Goal: Information Seeking & Learning: Learn about a topic

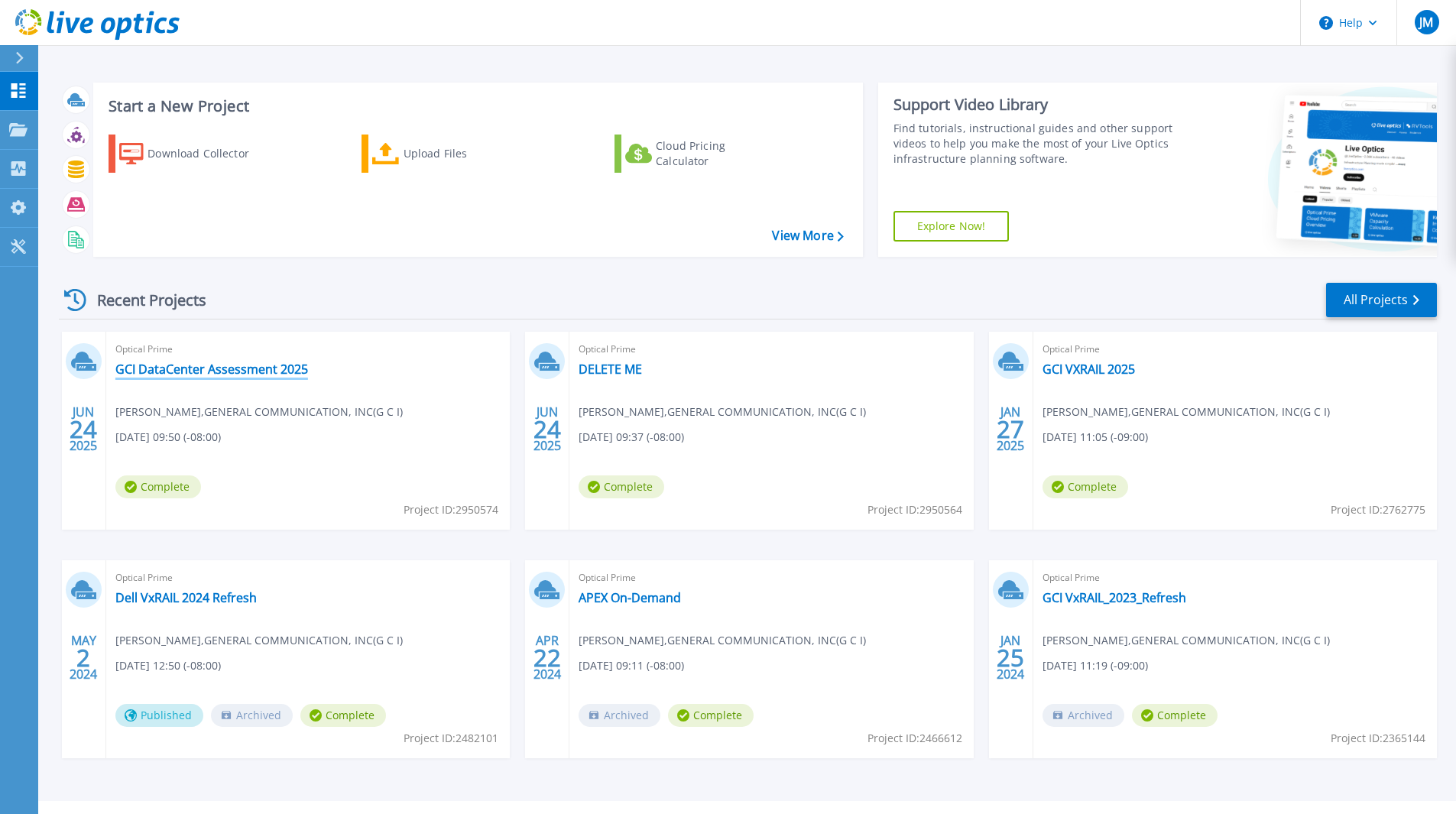
click at [255, 375] on link "GCI DataCenter Assessment 2025" at bounding box center [212, 369] width 193 height 16
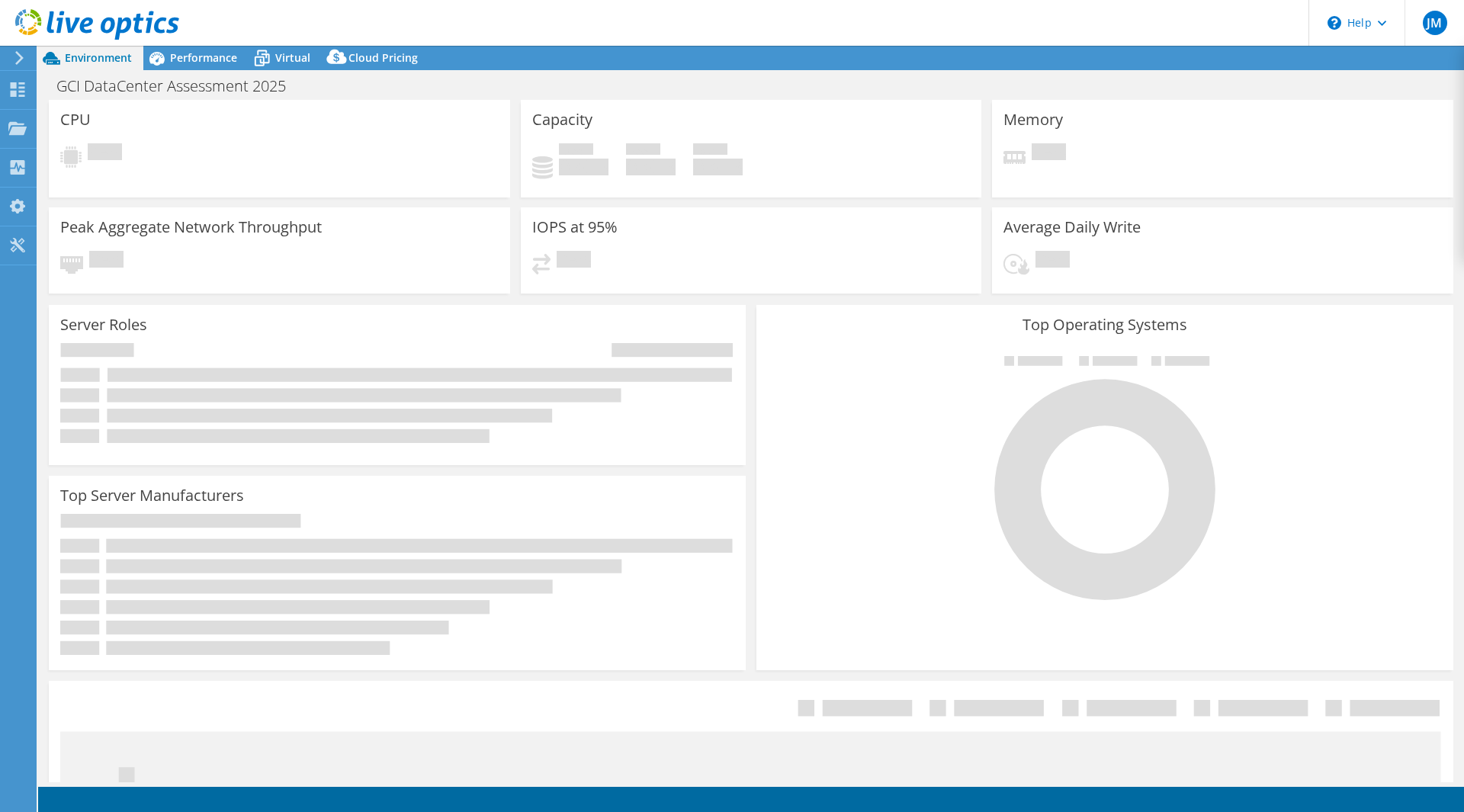
select select "USWest"
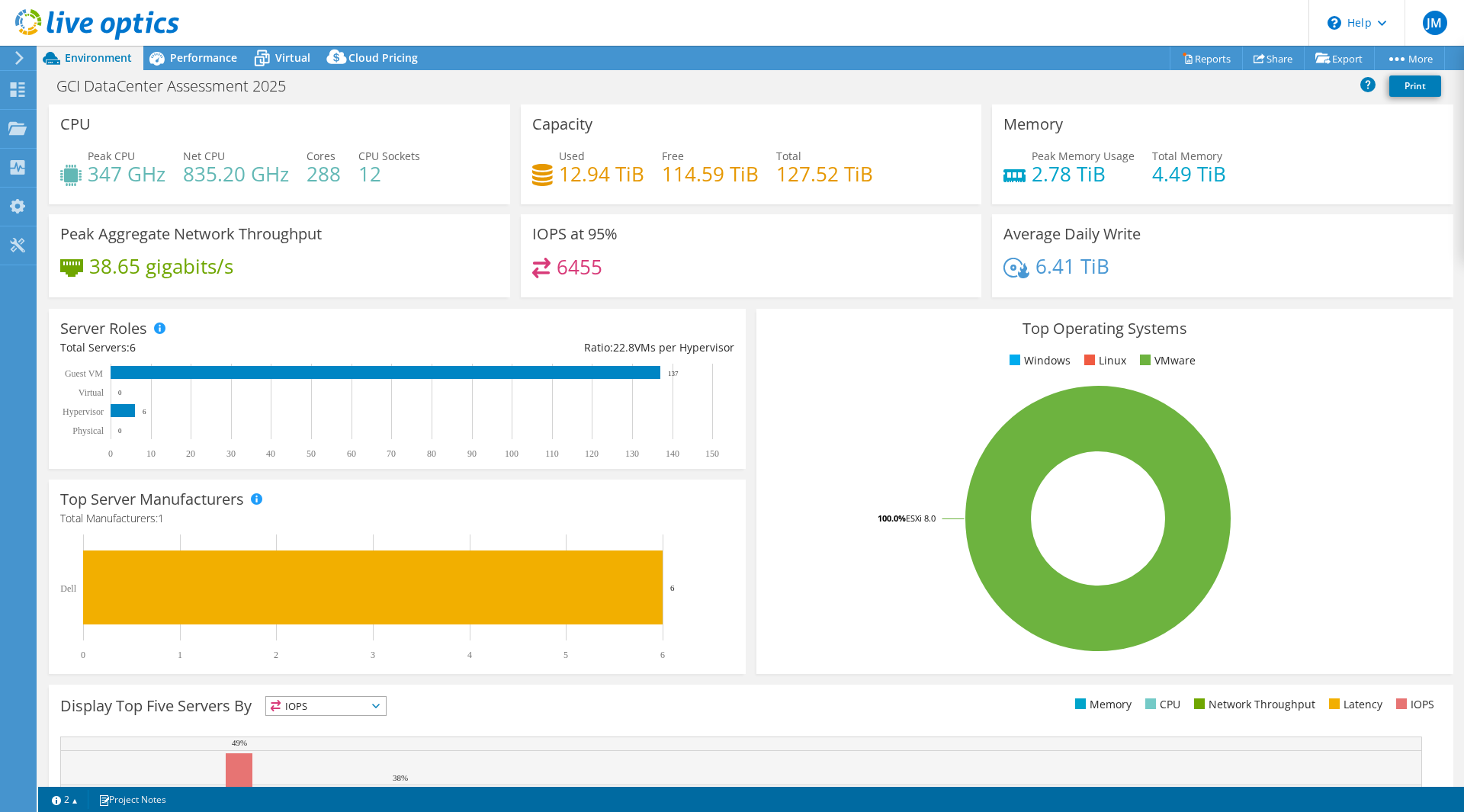
click at [17, 56] on icon at bounding box center [20, 58] width 12 height 14
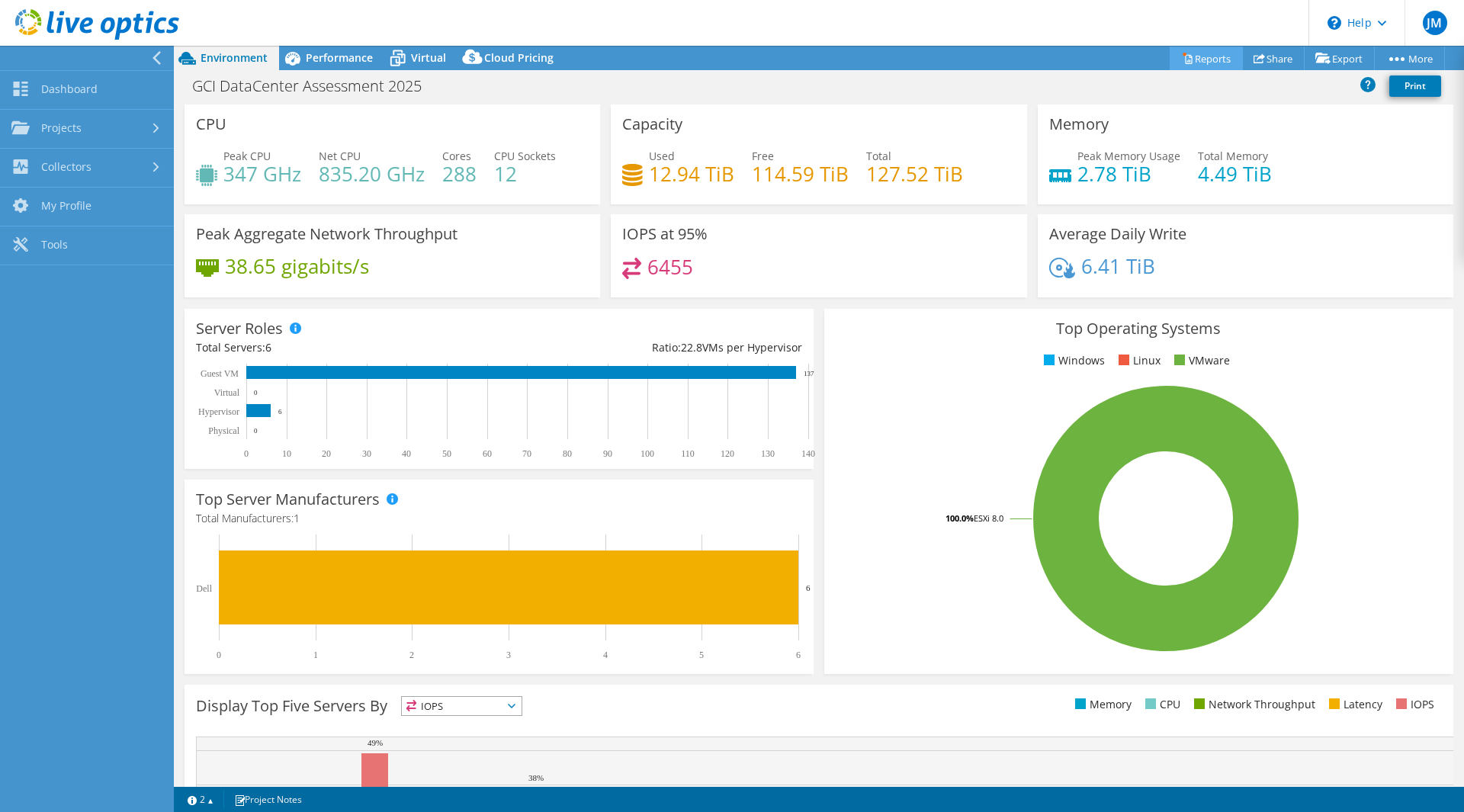
click at [1193, 62] on link "Reports" at bounding box center [1206, 58] width 73 height 24
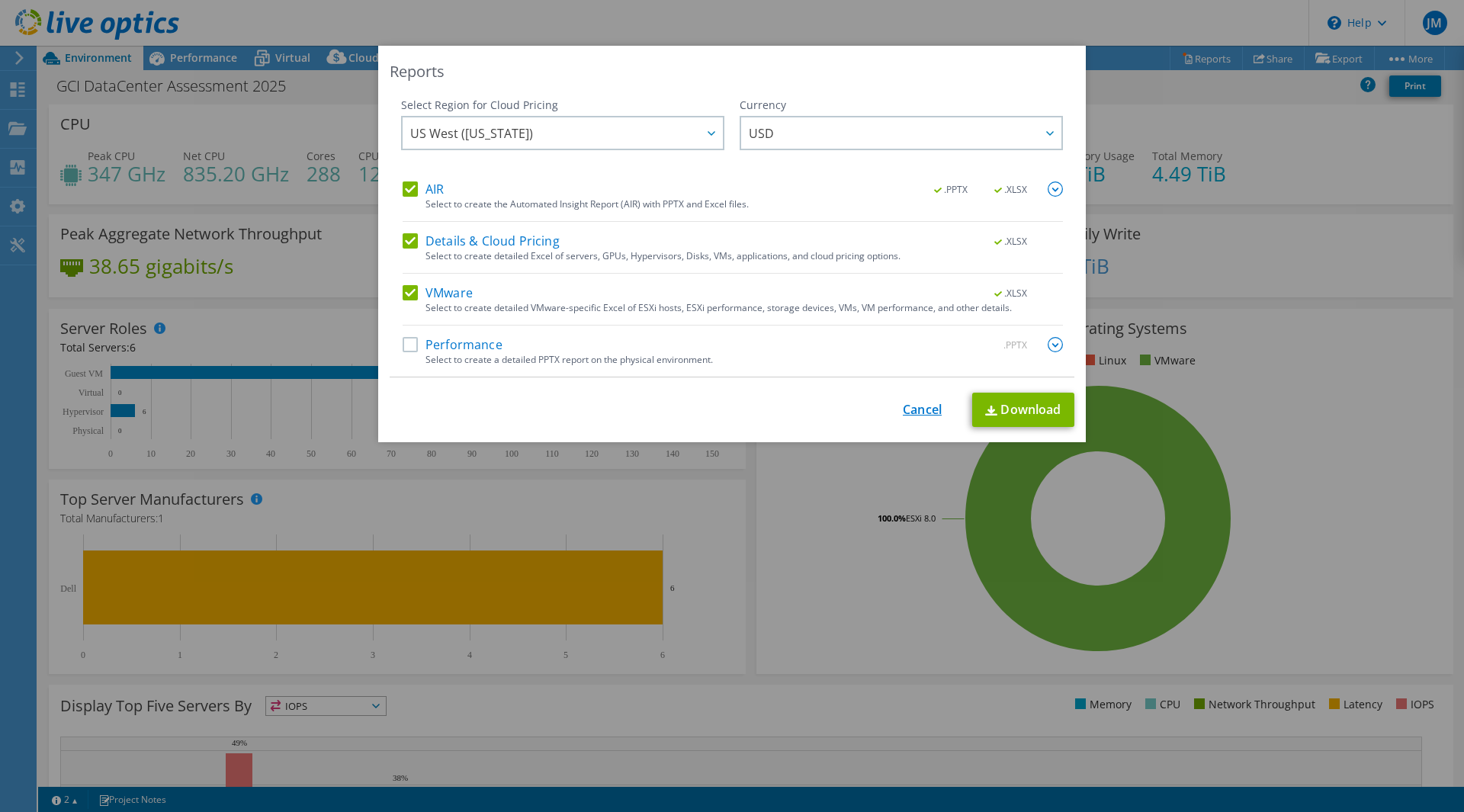
click at [921, 406] on link "Cancel" at bounding box center [922, 410] width 39 height 15
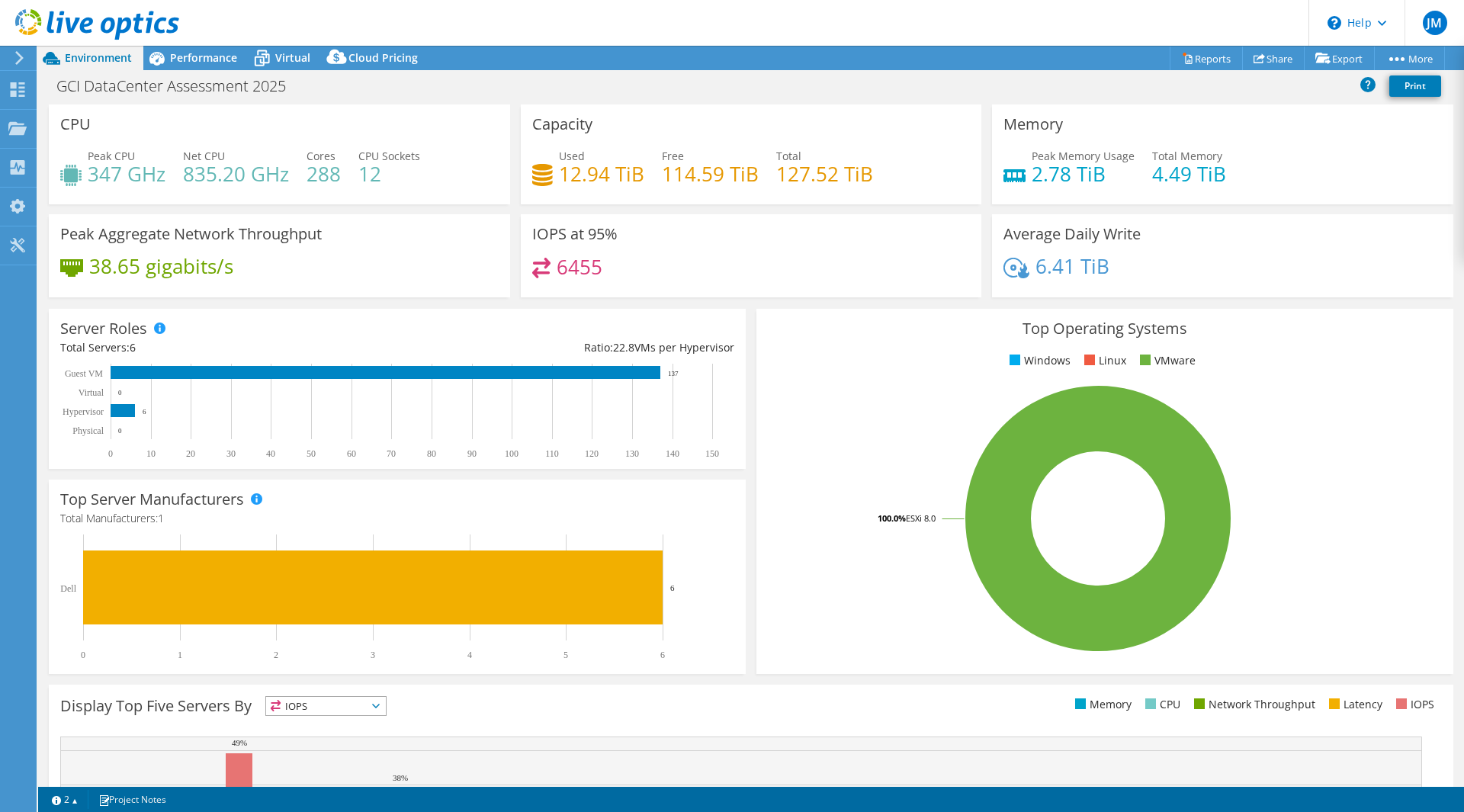
click at [20, 60] on use at bounding box center [20, 58] width 8 height 14
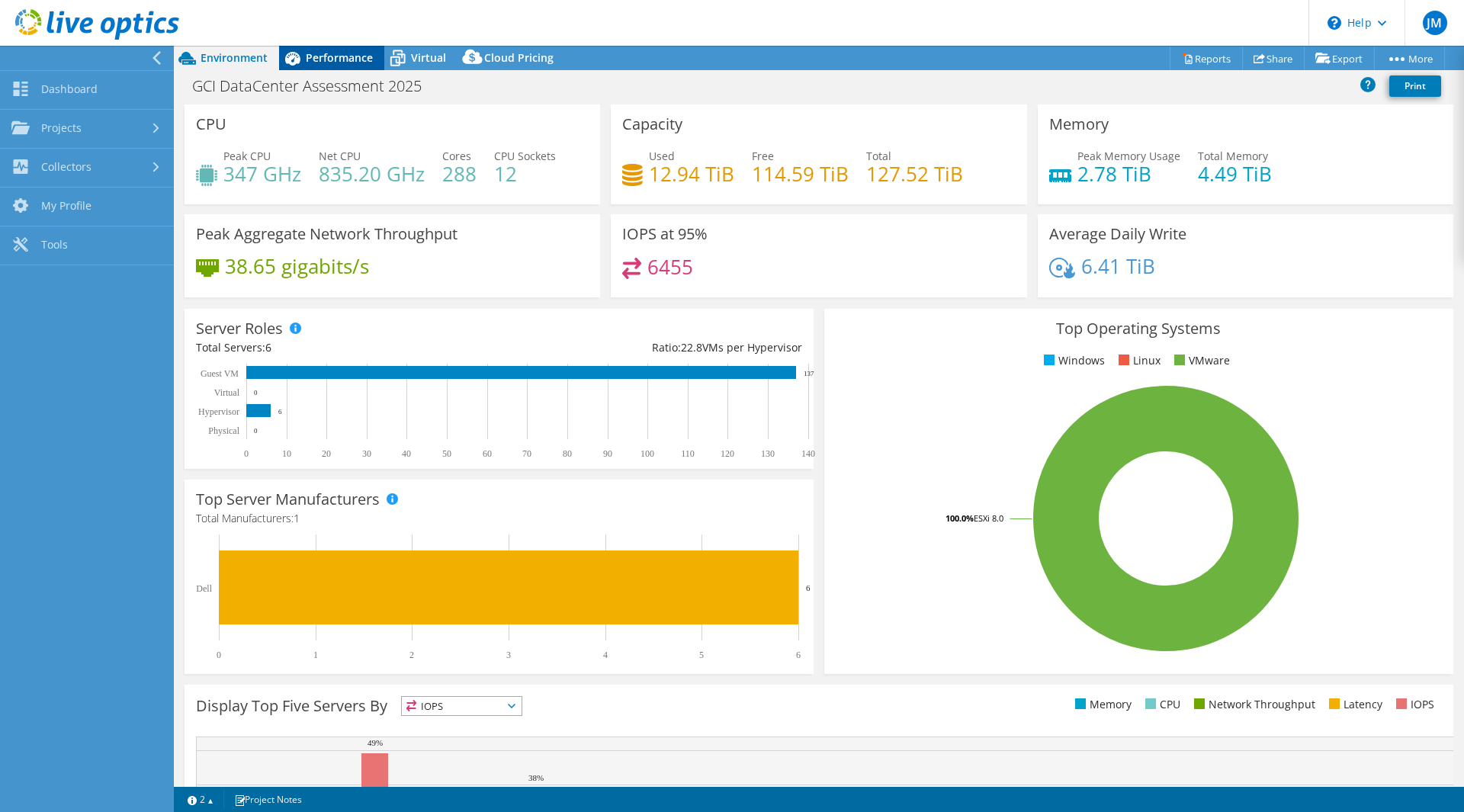
click at [354, 56] on span "Performance" at bounding box center [340, 58] width 67 height 15
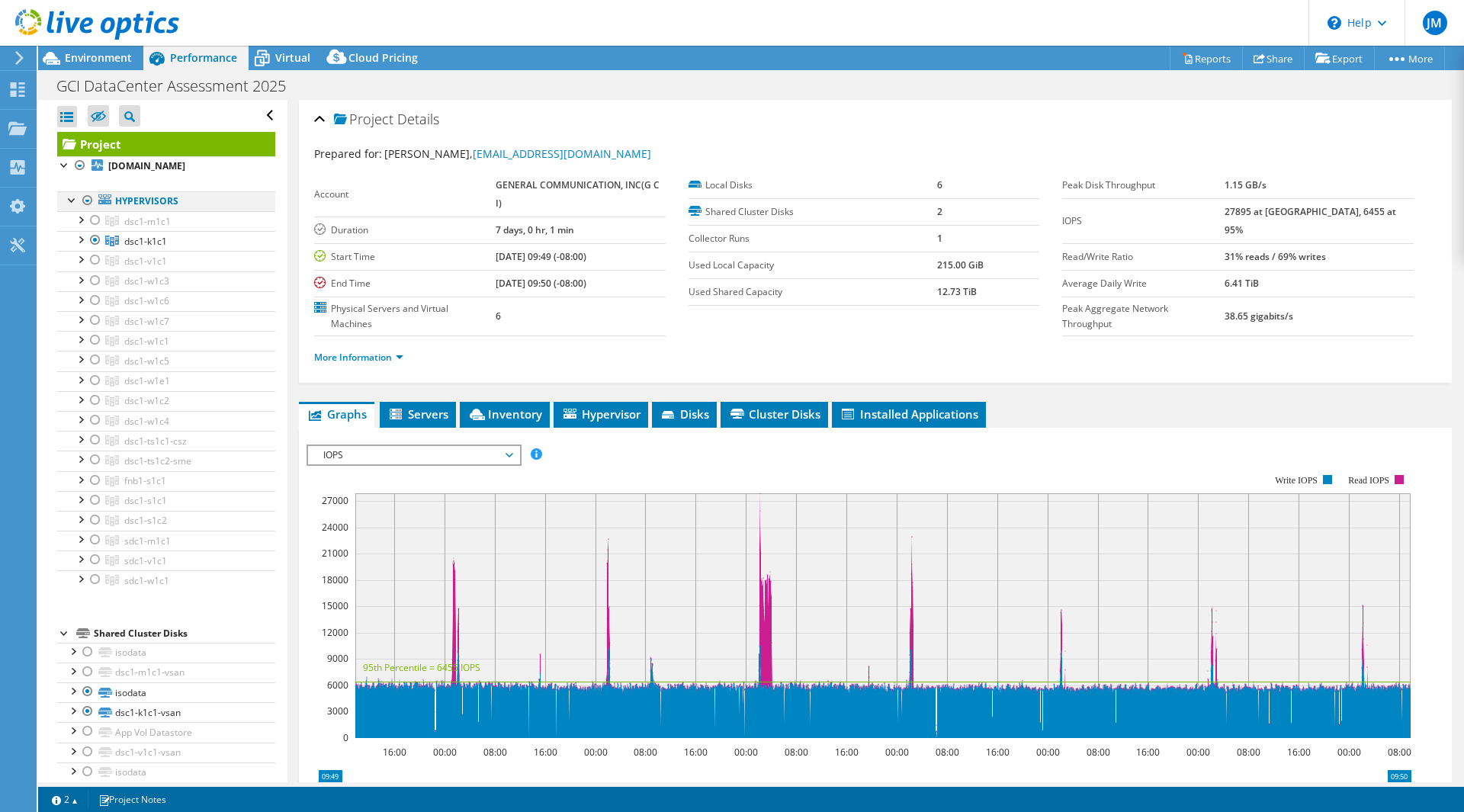
click at [86, 202] on div at bounding box center [87, 201] width 16 height 18
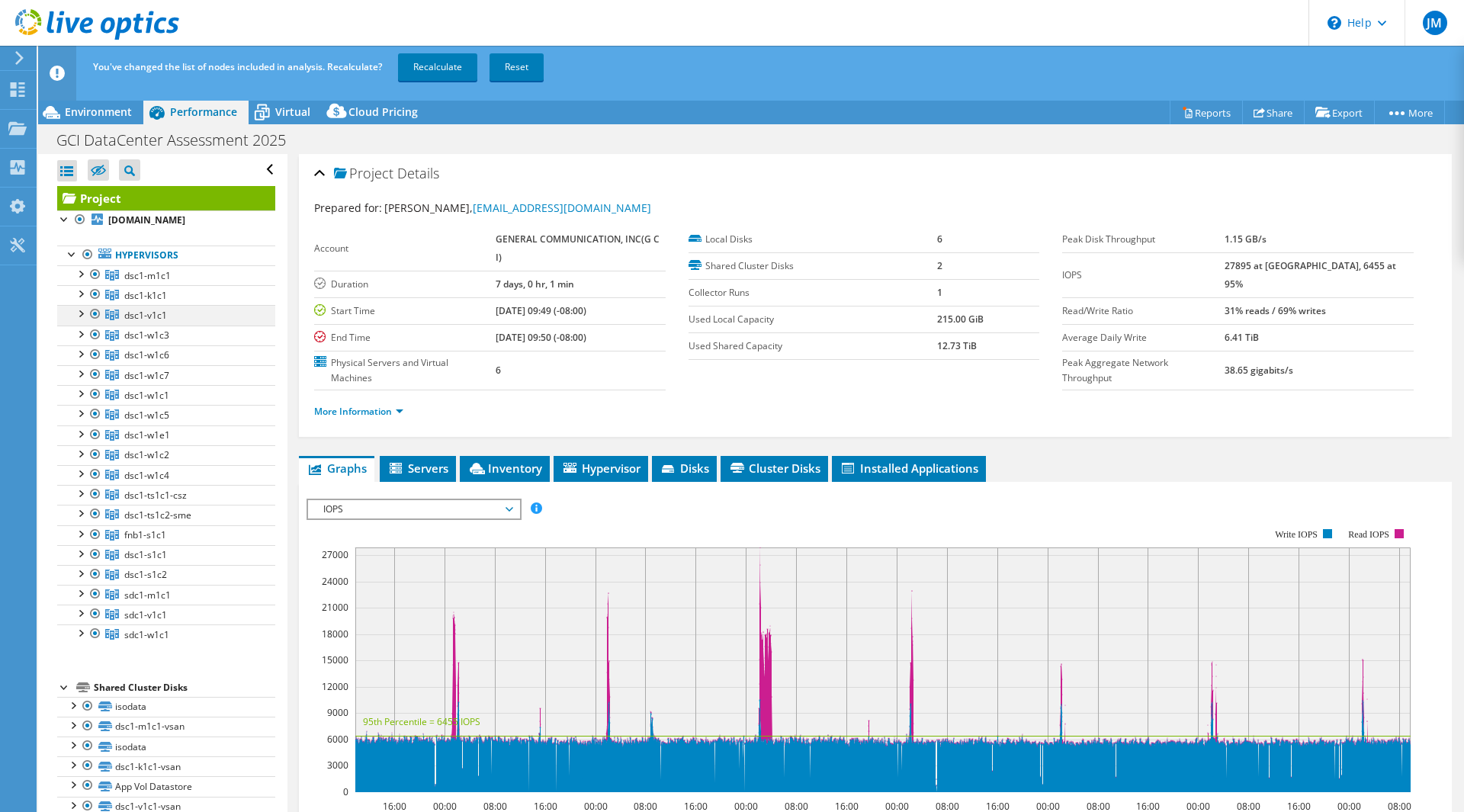
click at [97, 310] on div at bounding box center [95, 314] width 16 height 18
click at [95, 310] on div at bounding box center [95, 314] width 16 height 18
click at [79, 216] on div at bounding box center [80, 220] width 16 height 18
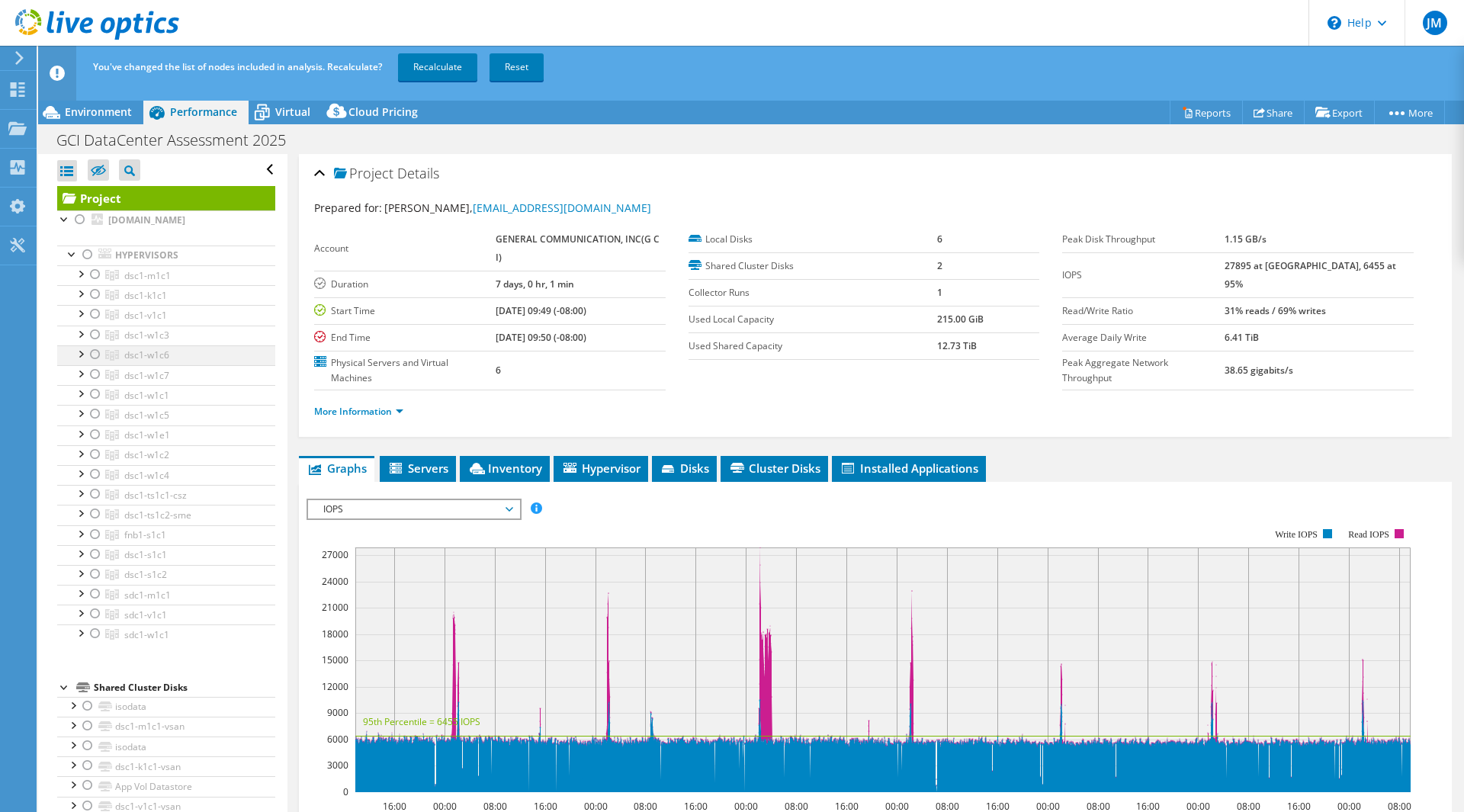
click at [92, 355] on div at bounding box center [95, 355] width 16 height 18
click at [435, 70] on link "Recalculate" at bounding box center [438, 67] width 79 height 27
click at [283, 109] on span "Virtual" at bounding box center [293, 112] width 35 height 15
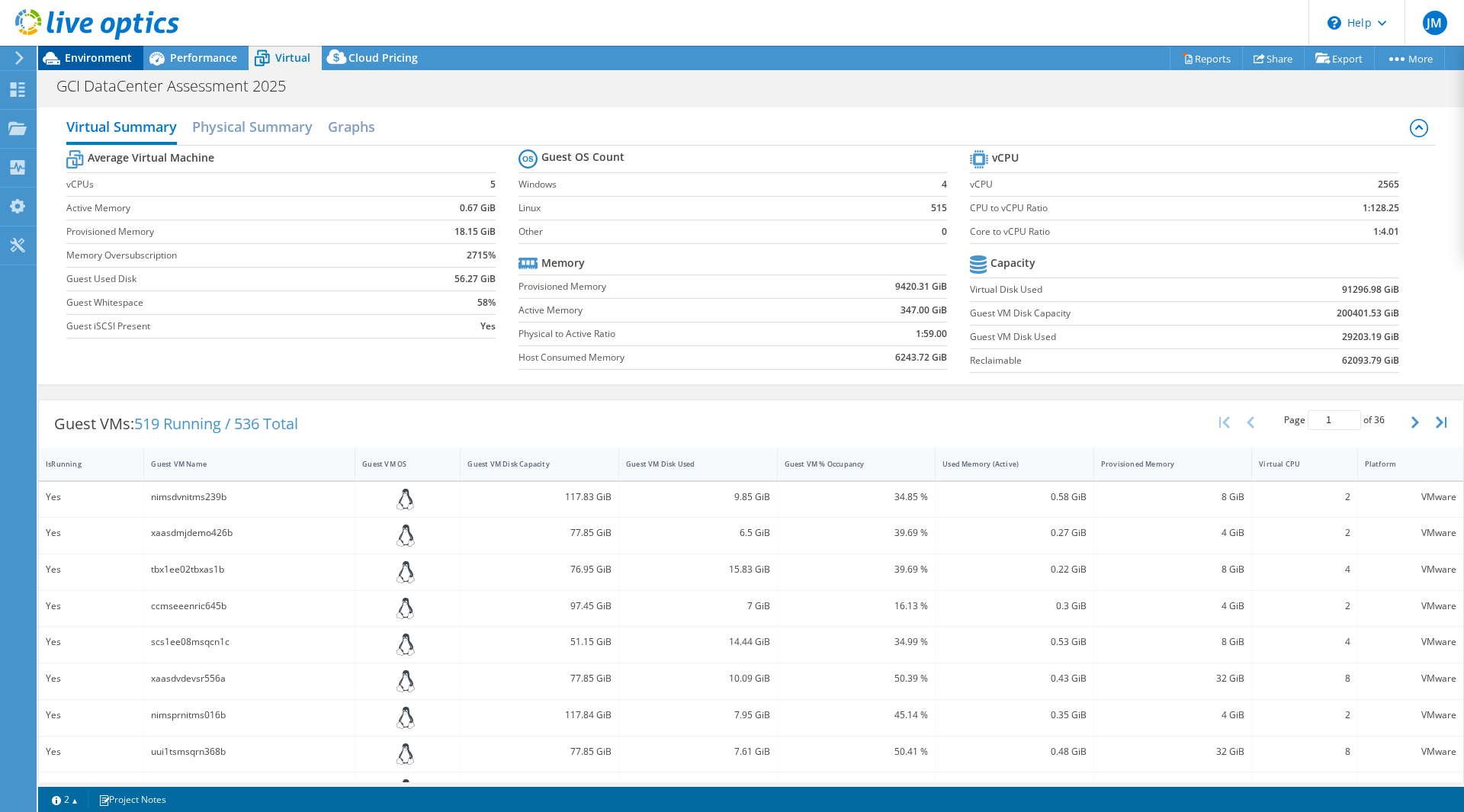
click at [105, 62] on span "Environment" at bounding box center [99, 58] width 67 height 15
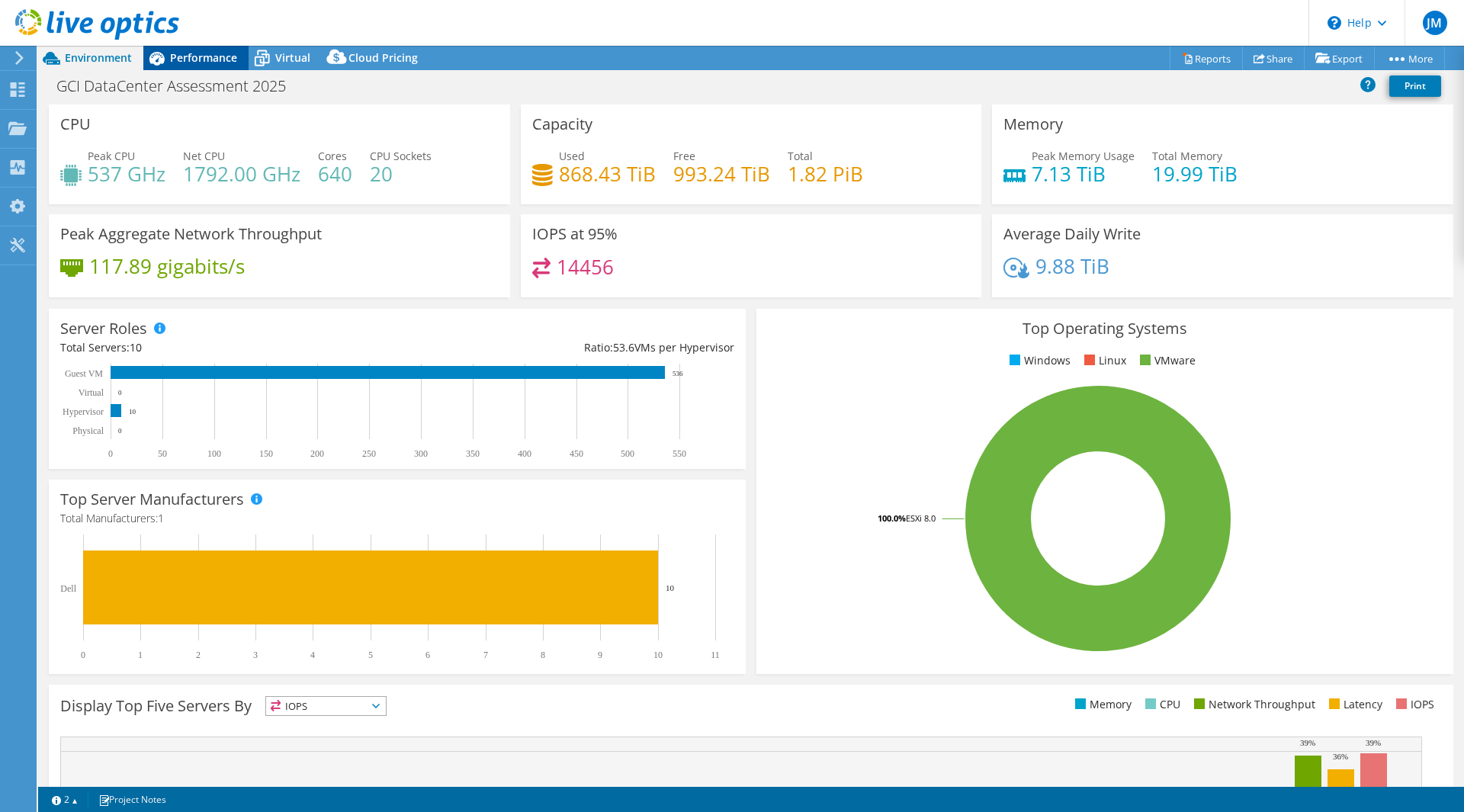
click at [183, 69] on div "Performance" at bounding box center [196, 58] width 105 height 25
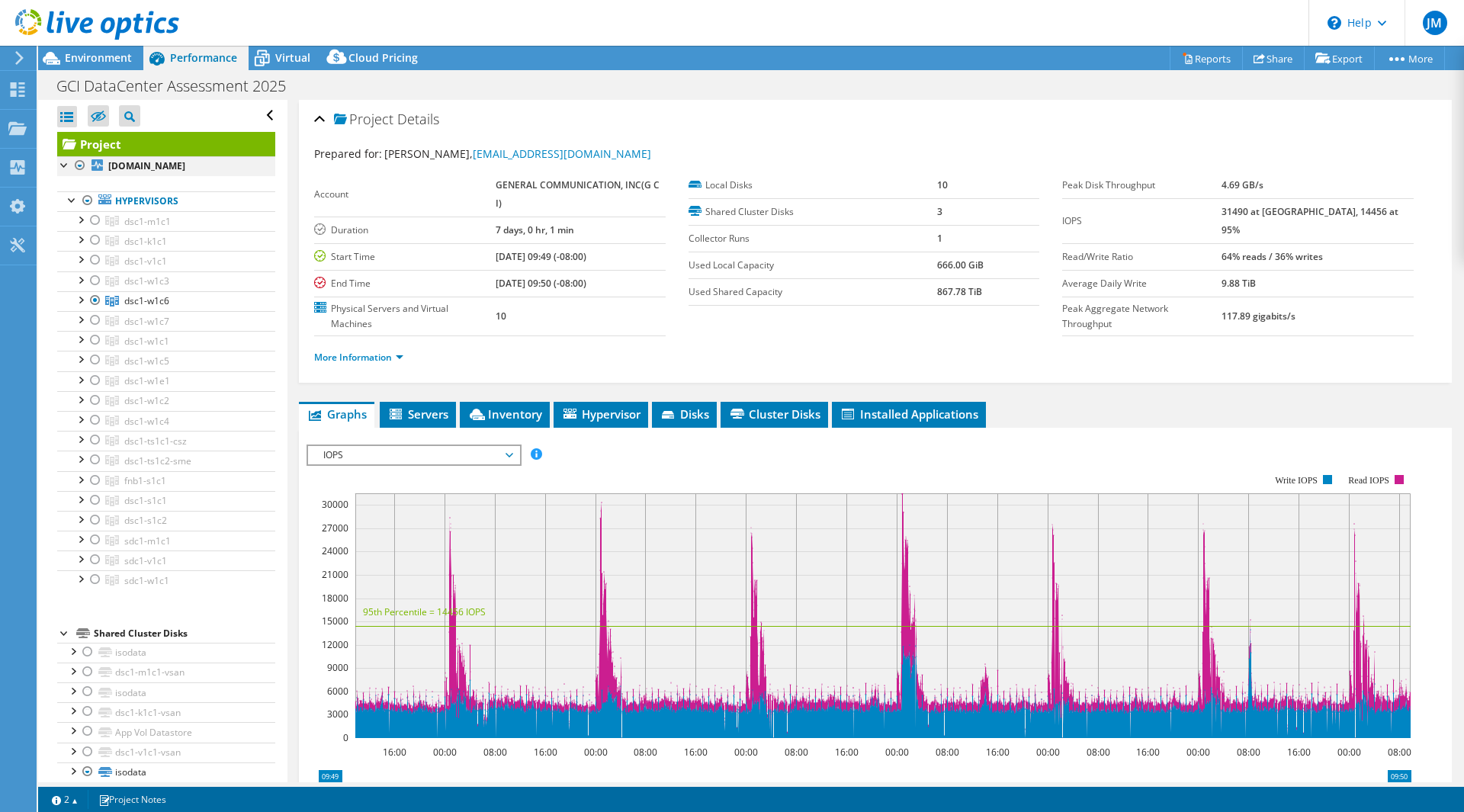
click at [79, 165] on div at bounding box center [80, 165] width 16 height 18
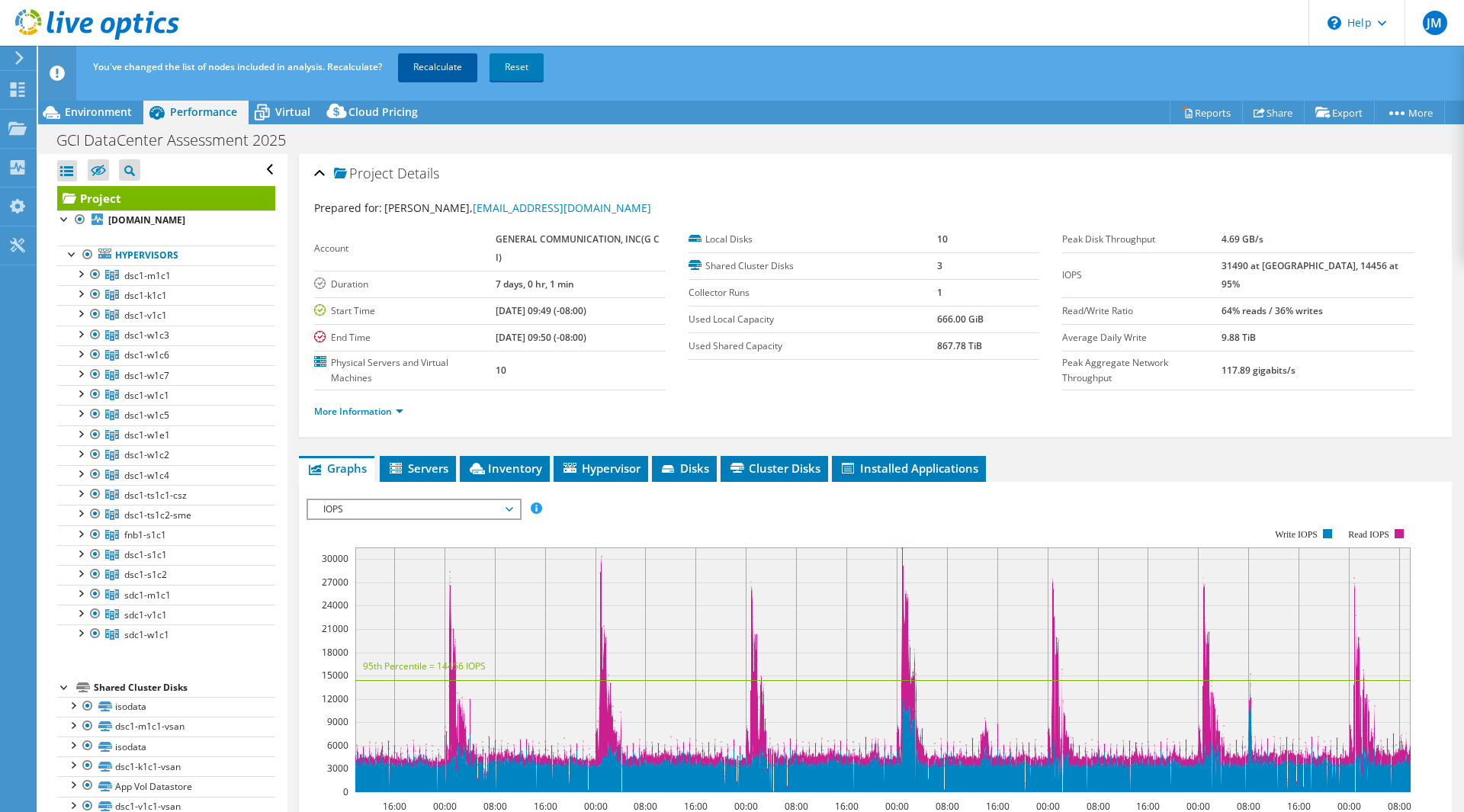
click at [445, 58] on link "Recalculate" at bounding box center [438, 67] width 79 height 27
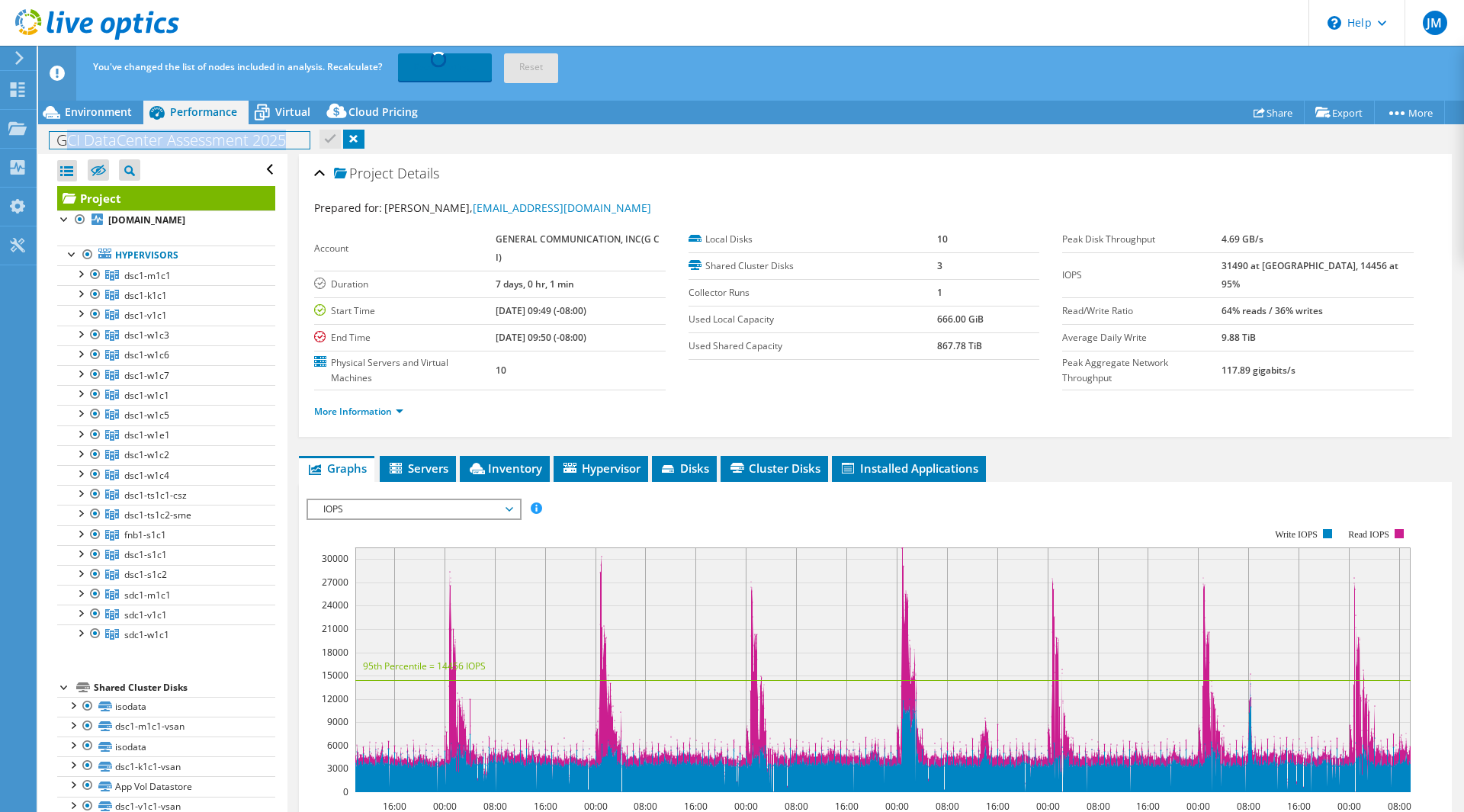
drag, startPoint x: 63, startPoint y: 143, endPoint x: 323, endPoint y: 143, distance: 260.0
click at [323, 143] on div "GCI DataCenter Assessment 2025 Print" at bounding box center [751, 140] width 1426 height 28
click at [508, 138] on div "GCI DataCenter Assessment 2025 Print" at bounding box center [751, 140] width 1426 height 28
click at [297, 120] on div "Virtual" at bounding box center [285, 112] width 73 height 25
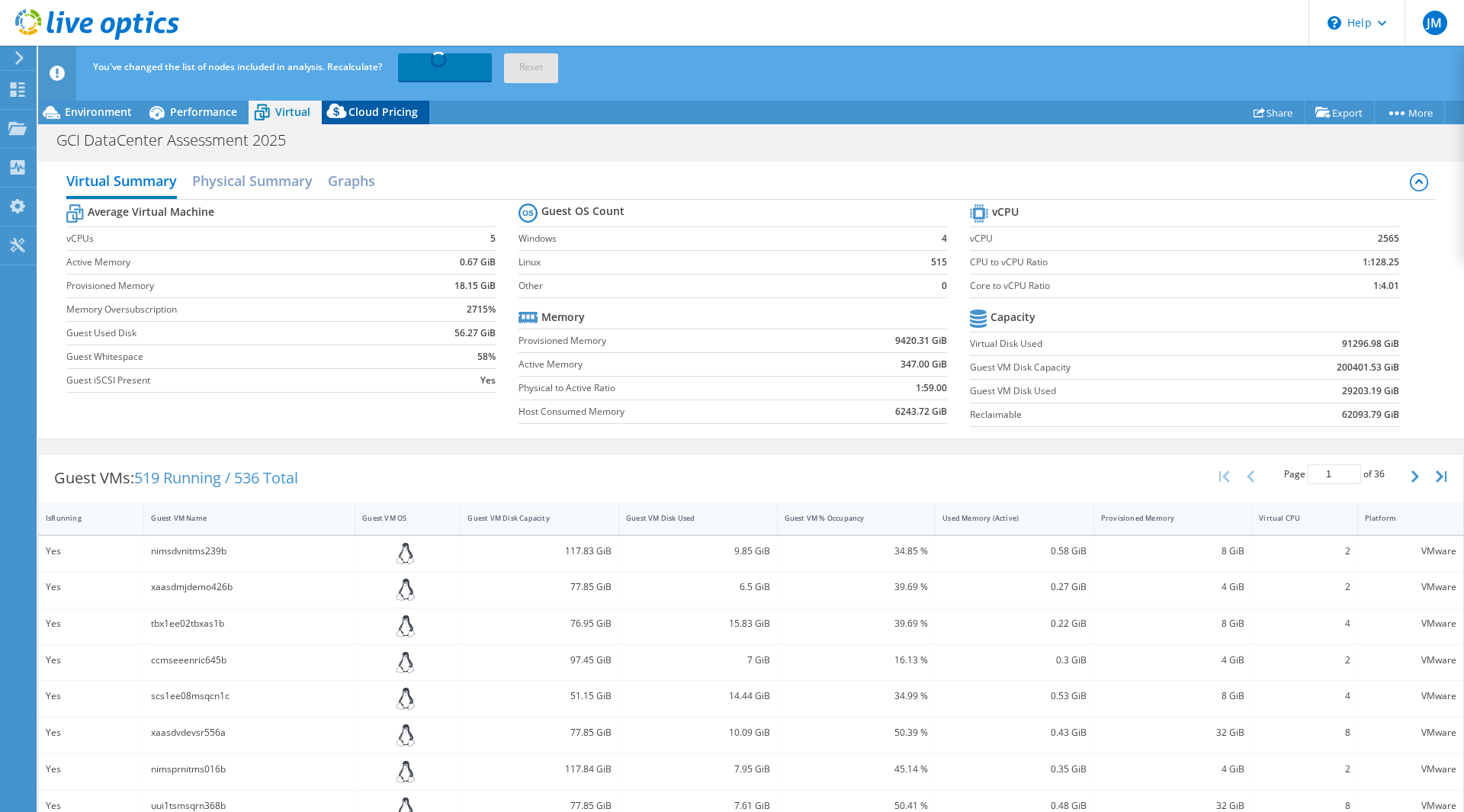
click at [397, 118] on span "Cloud Pricing" at bounding box center [383, 112] width 69 height 15
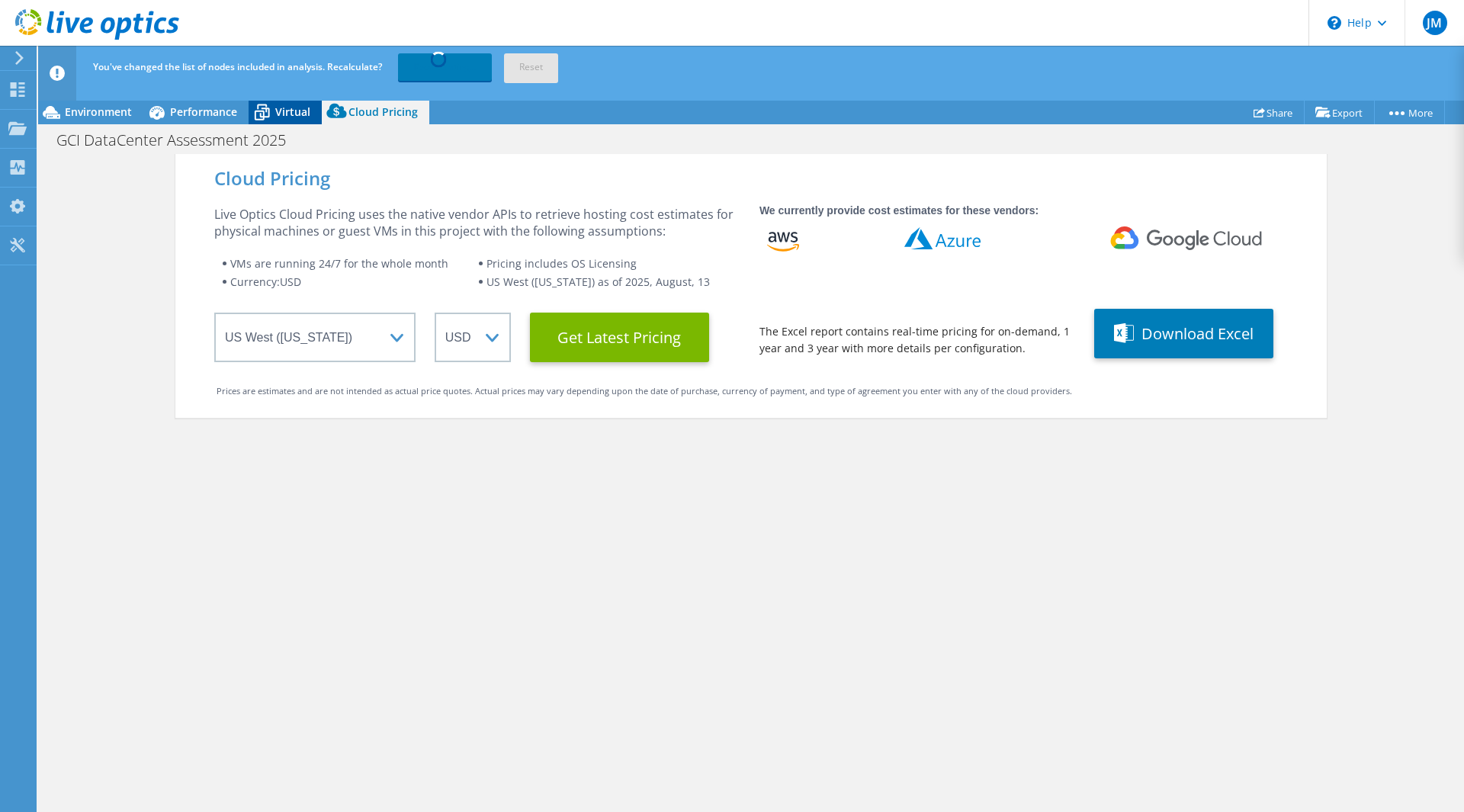
click at [300, 113] on span "Virtual" at bounding box center [293, 112] width 35 height 15
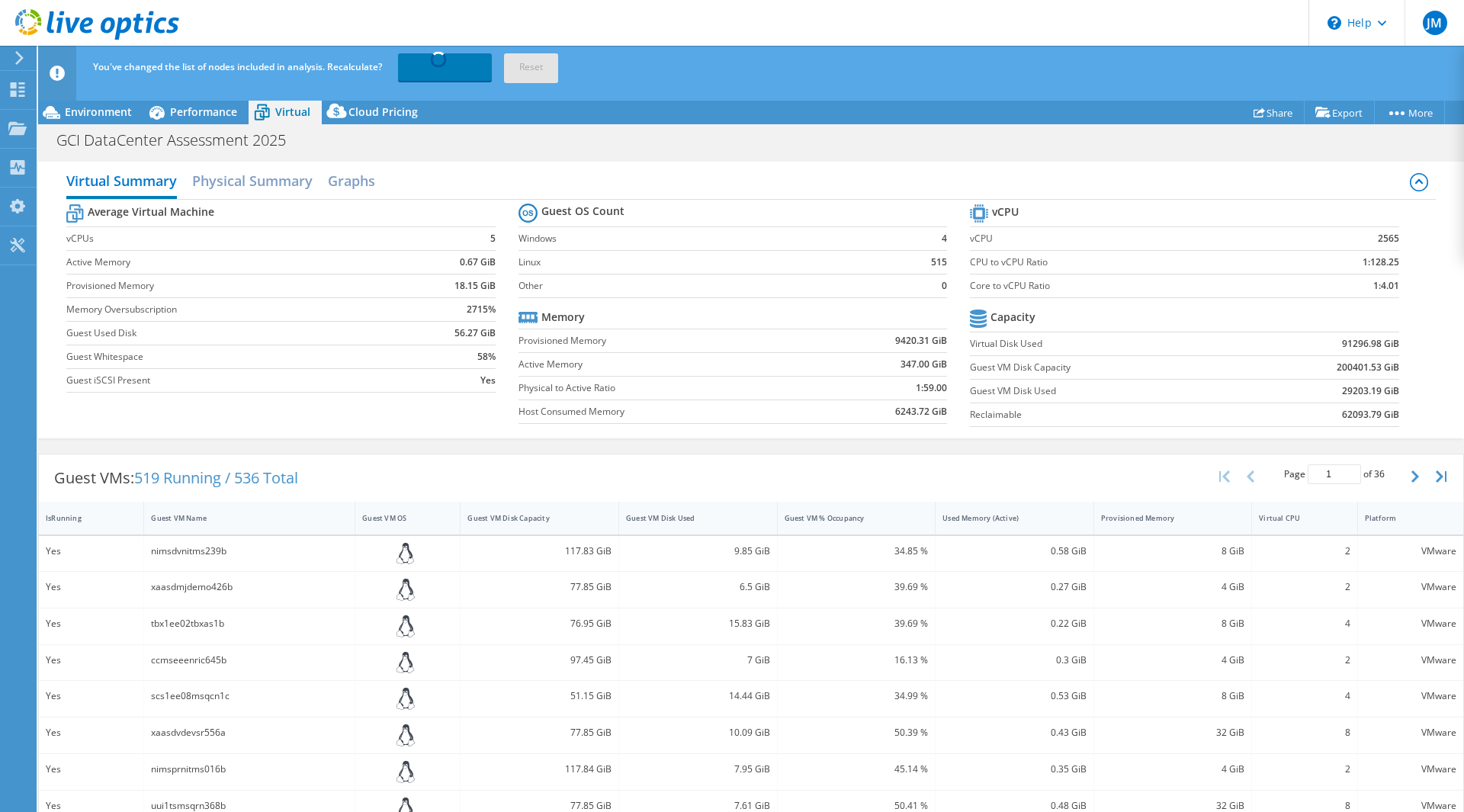
click at [25, 58] on icon at bounding box center [20, 58] width 12 height 14
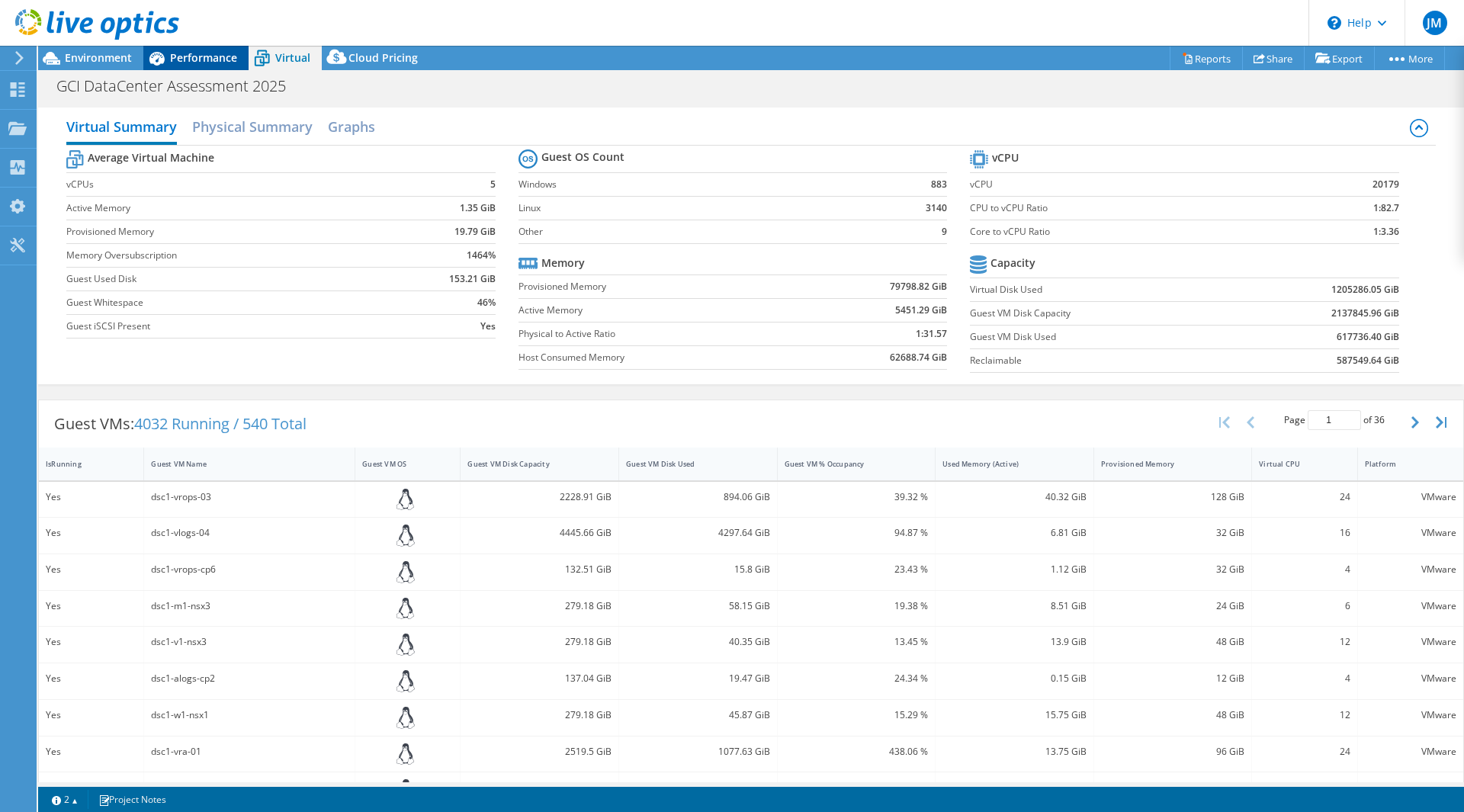
click at [225, 61] on span "Performance" at bounding box center [204, 58] width 67 height 15
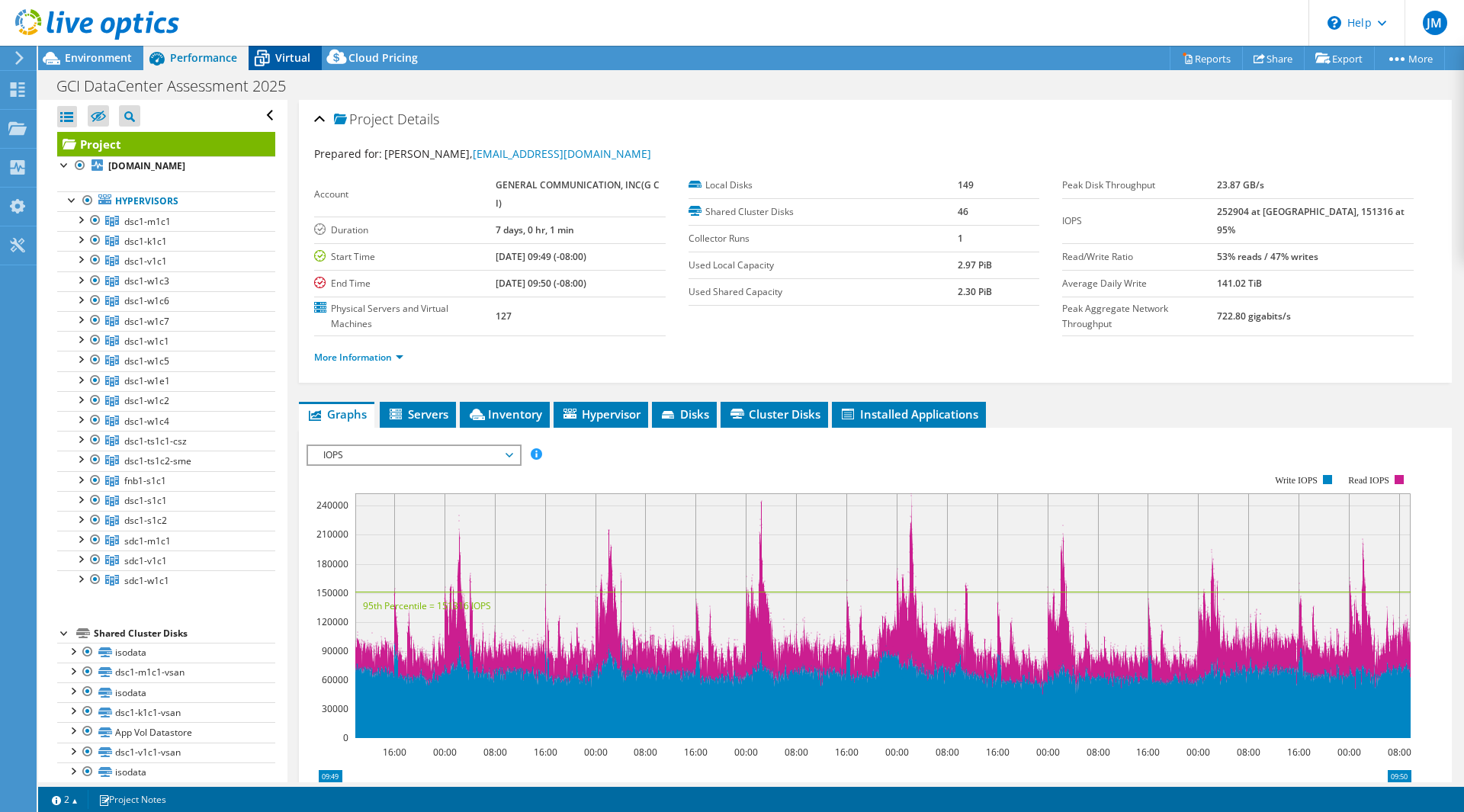
click at [277, 59] on span "Virtual" at bounding box center [293, 58] width 35 height 15
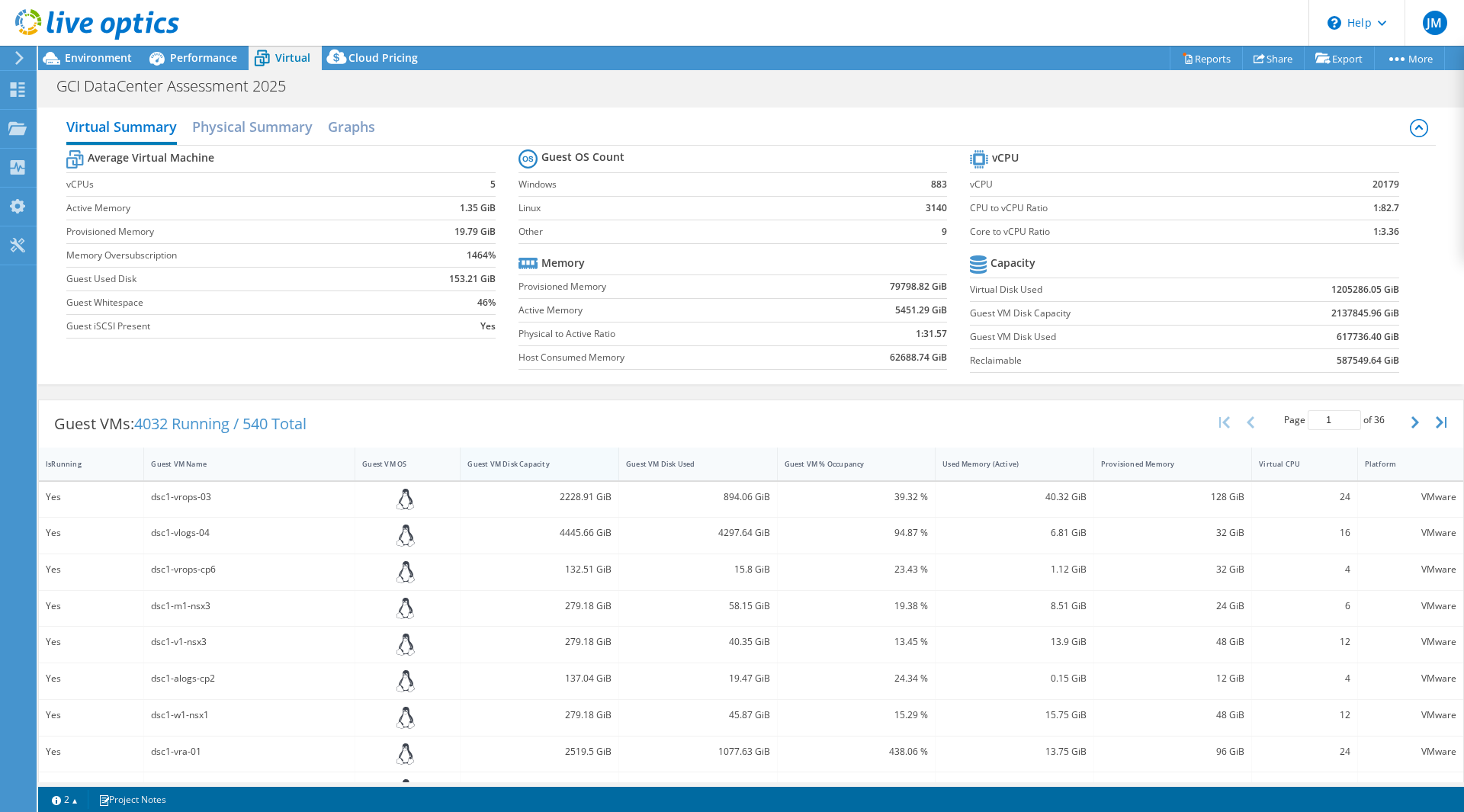
click at [583, 462] on div "Guest VM Disk Capacity" at bounding box center [530, 464] width 126 height 10
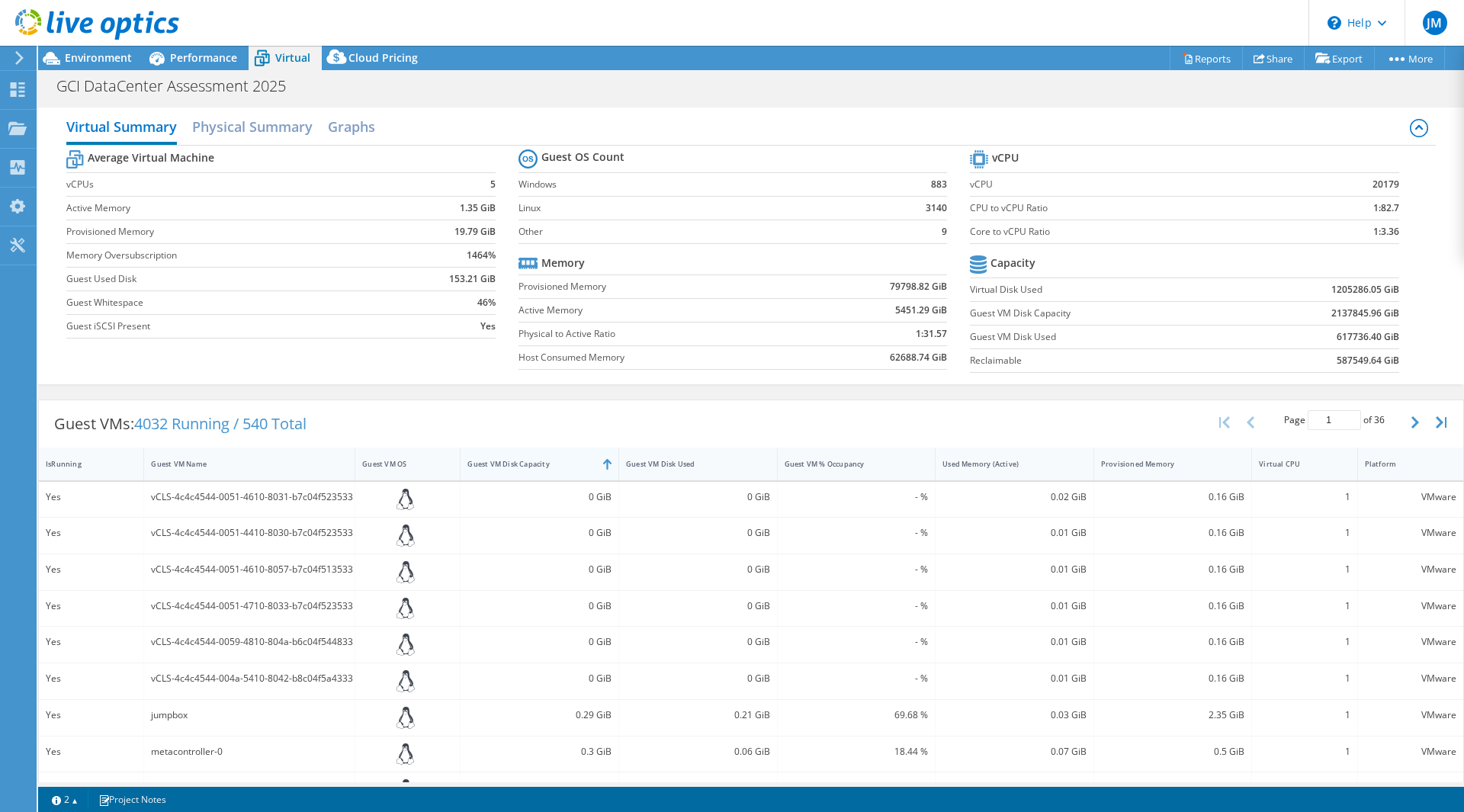
click at [582, 457] on div "Guest VM Disk Capacity" at bounding box center [531, 464] width 140 height 24
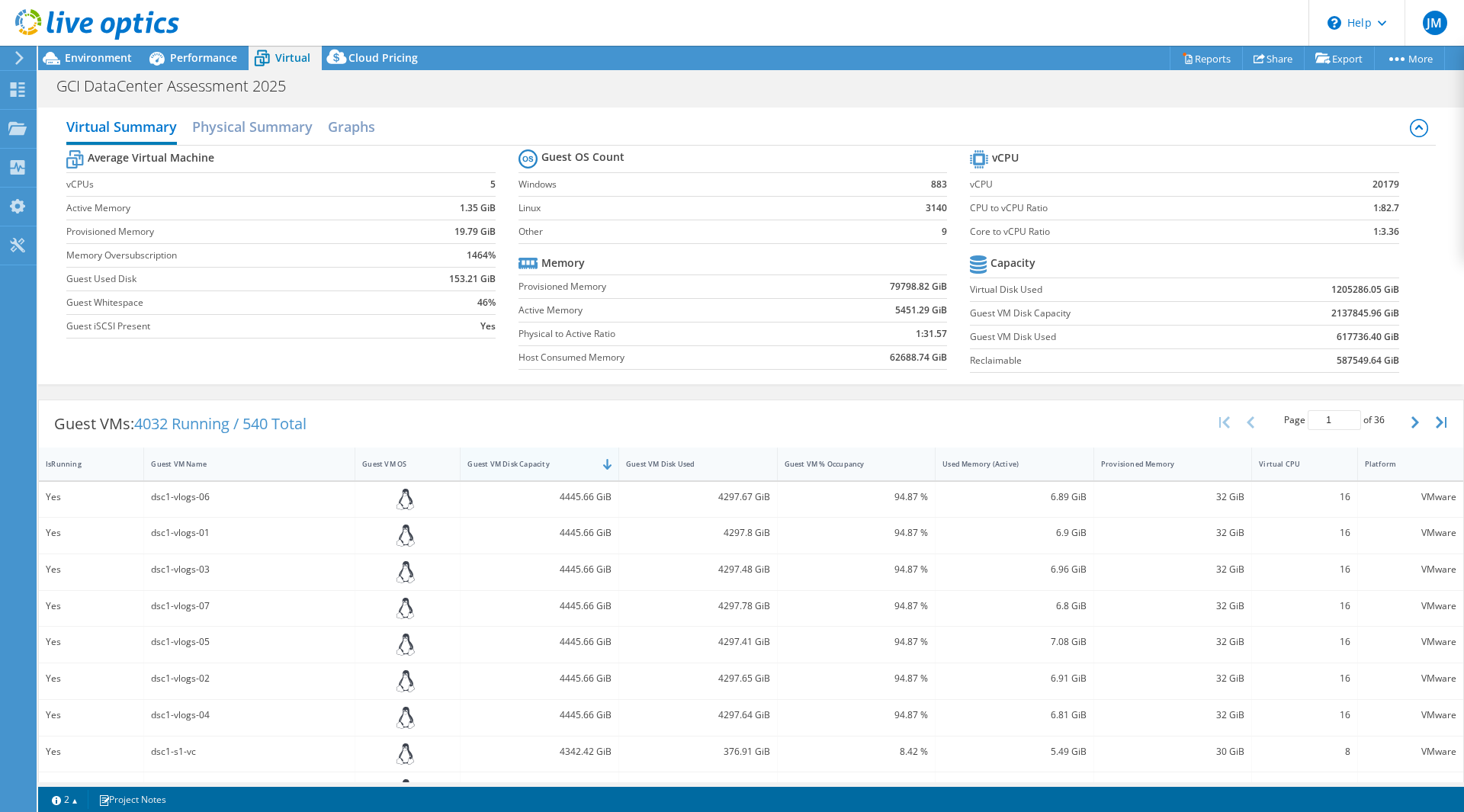
click at [579, 456] on div "Guest VM Disk Capacity" at bounding box center [531, 464] width 140 height 24
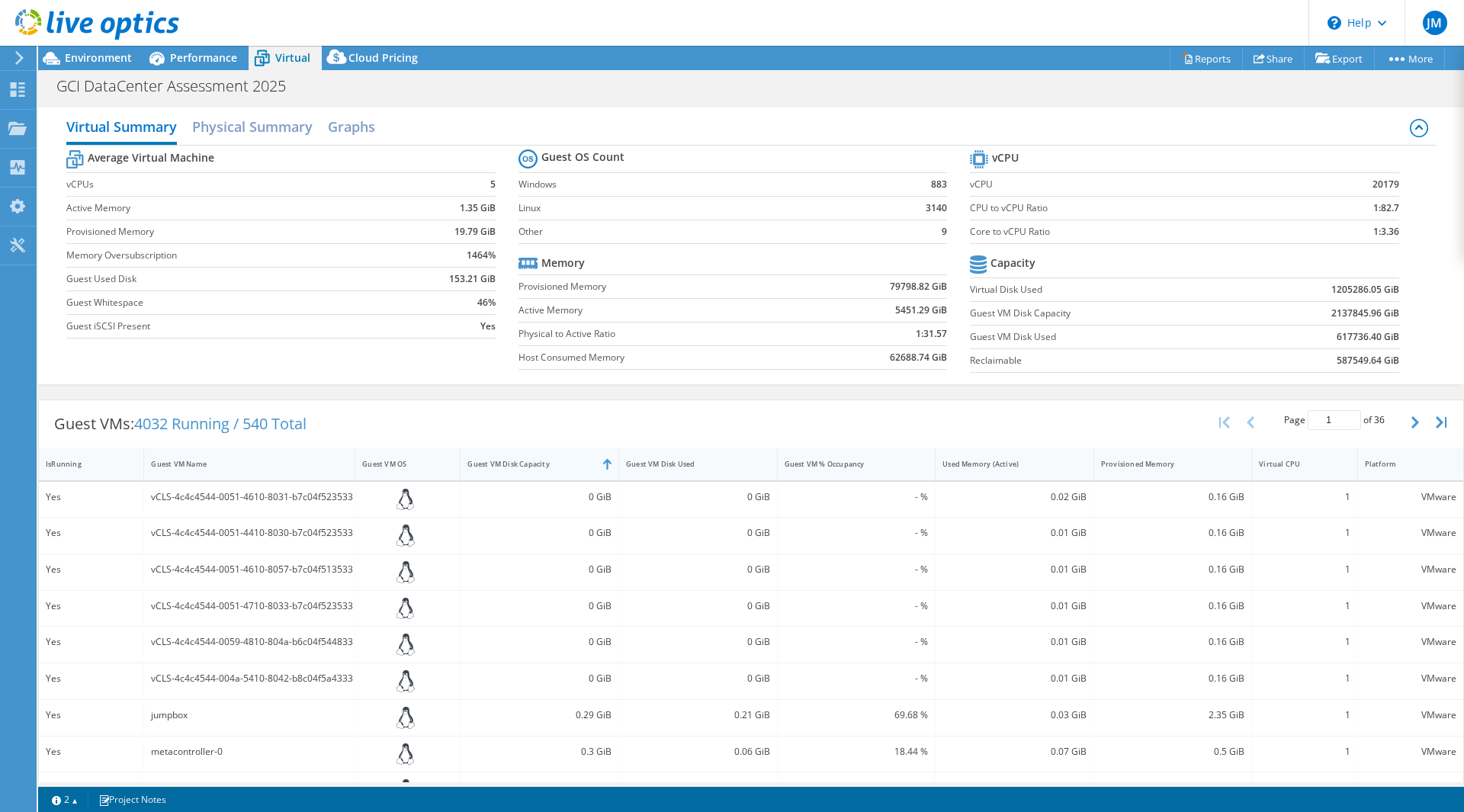
click at [532, 460] on div "Guest VM Disk Capacity" at bounding box center [530, 464] width 126 height 10
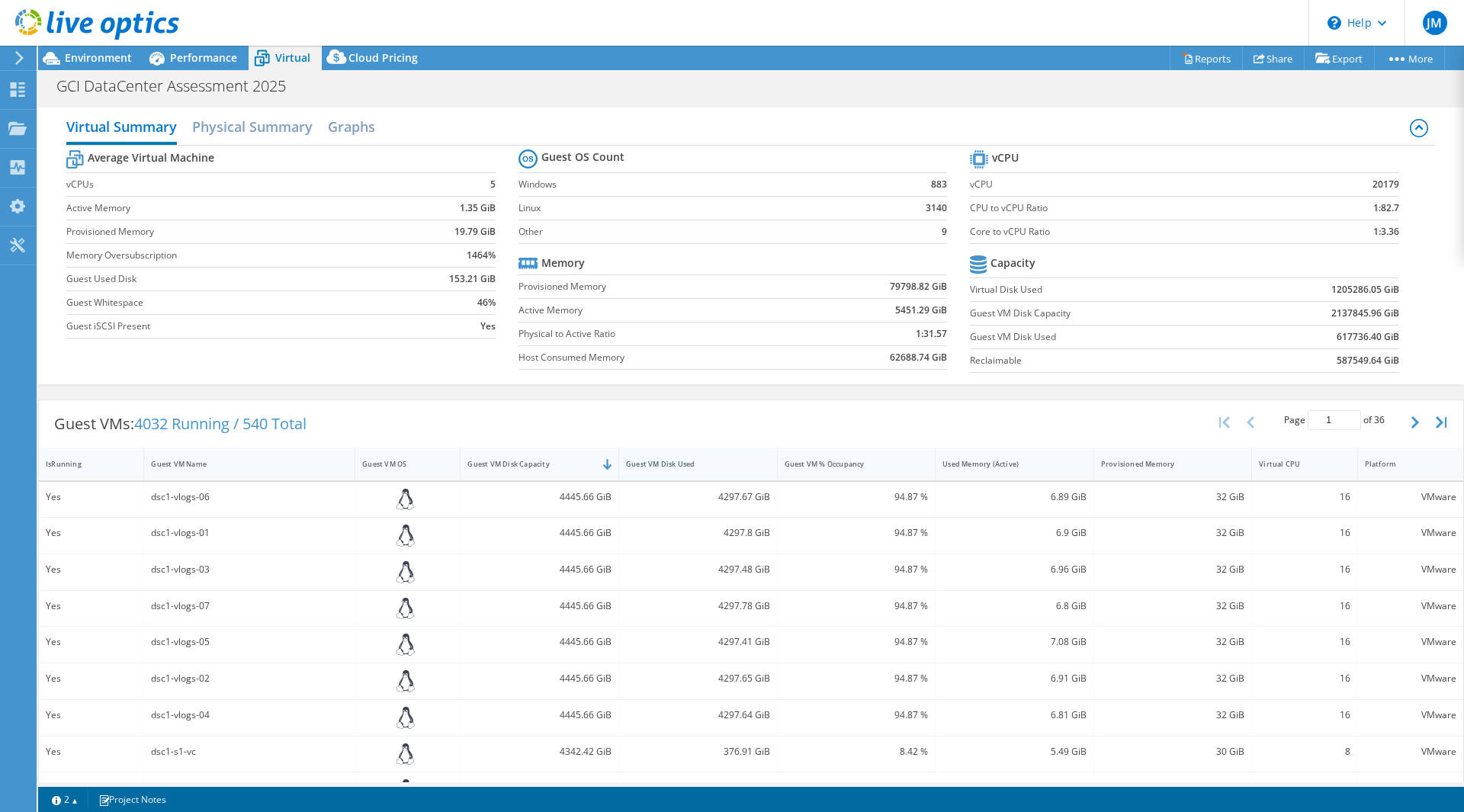
click at [696, 467] on div "Guest VM Disk Used" at bounding box center [689, 464] width 126 height 10
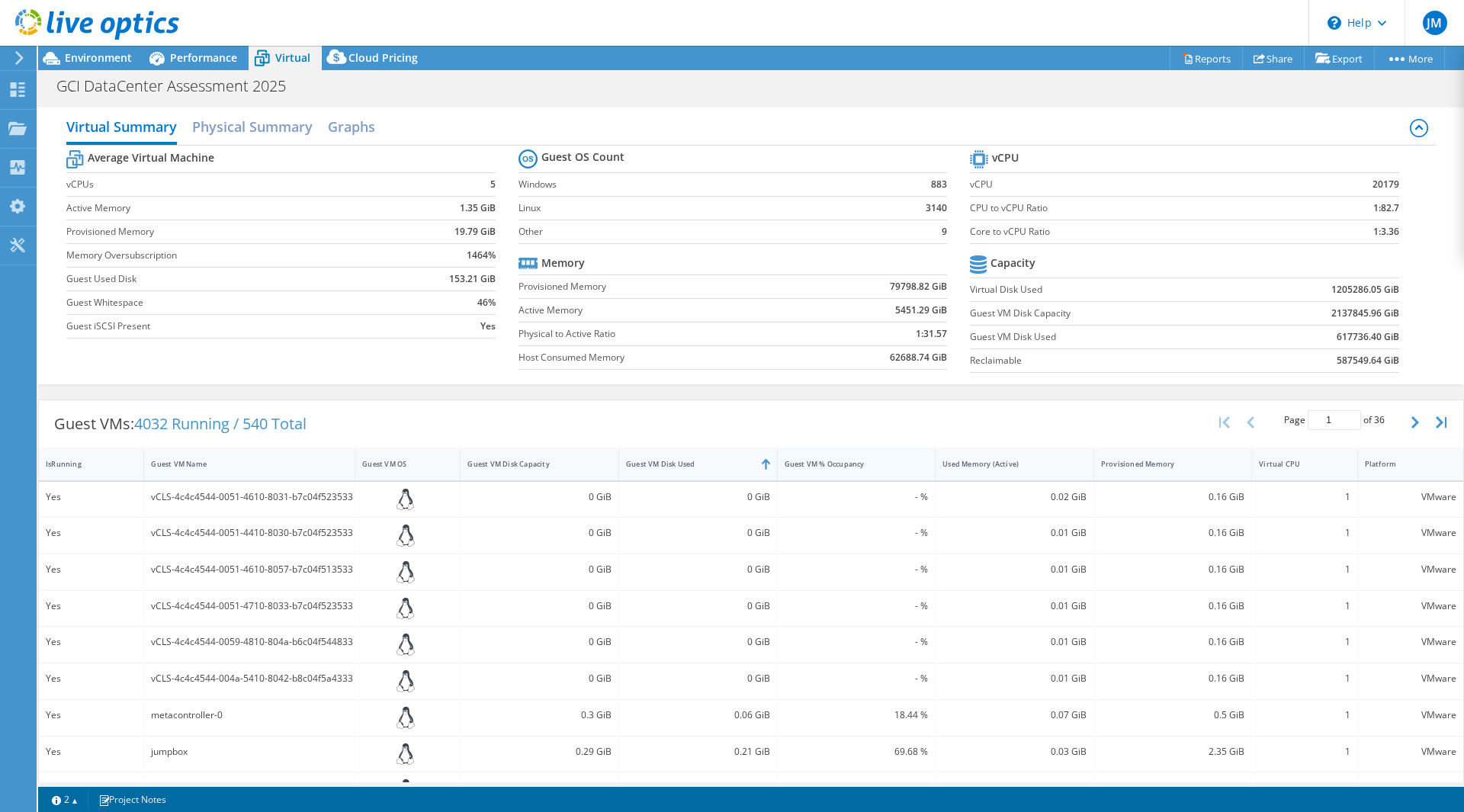
click at [836, 463] on div "Guest VM % Occupancy" at bounding box center [848, 464] width 126 height 10
select select "USWest"
select select "USD"
click at [857, 477] on div "Guest VM % Occupancy" at bounding box center [857, 464] width 159 height 33
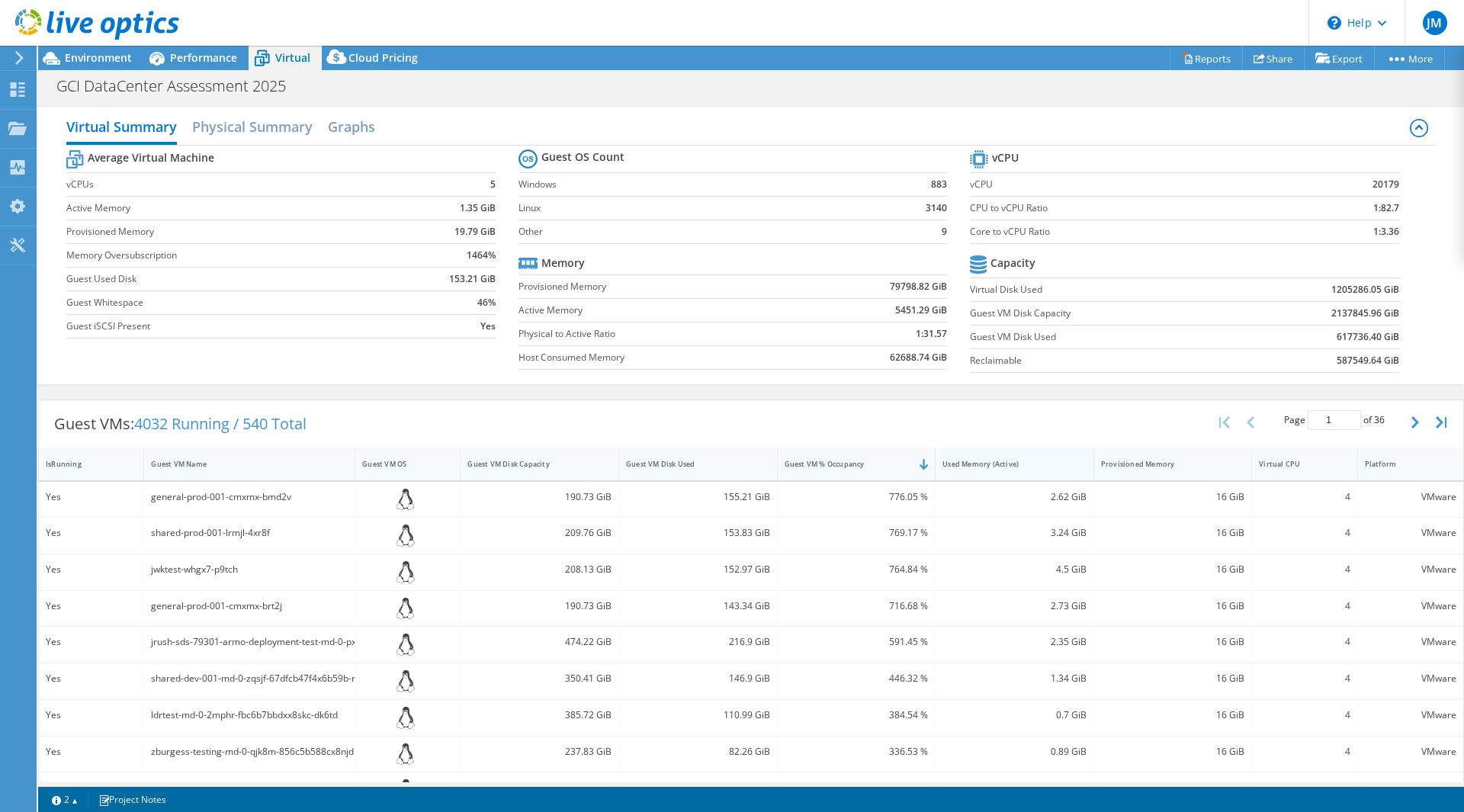
click at [1027, 461] on div "Used Memory (Active)" at bounding box center [1006, 464] width 126 height 10
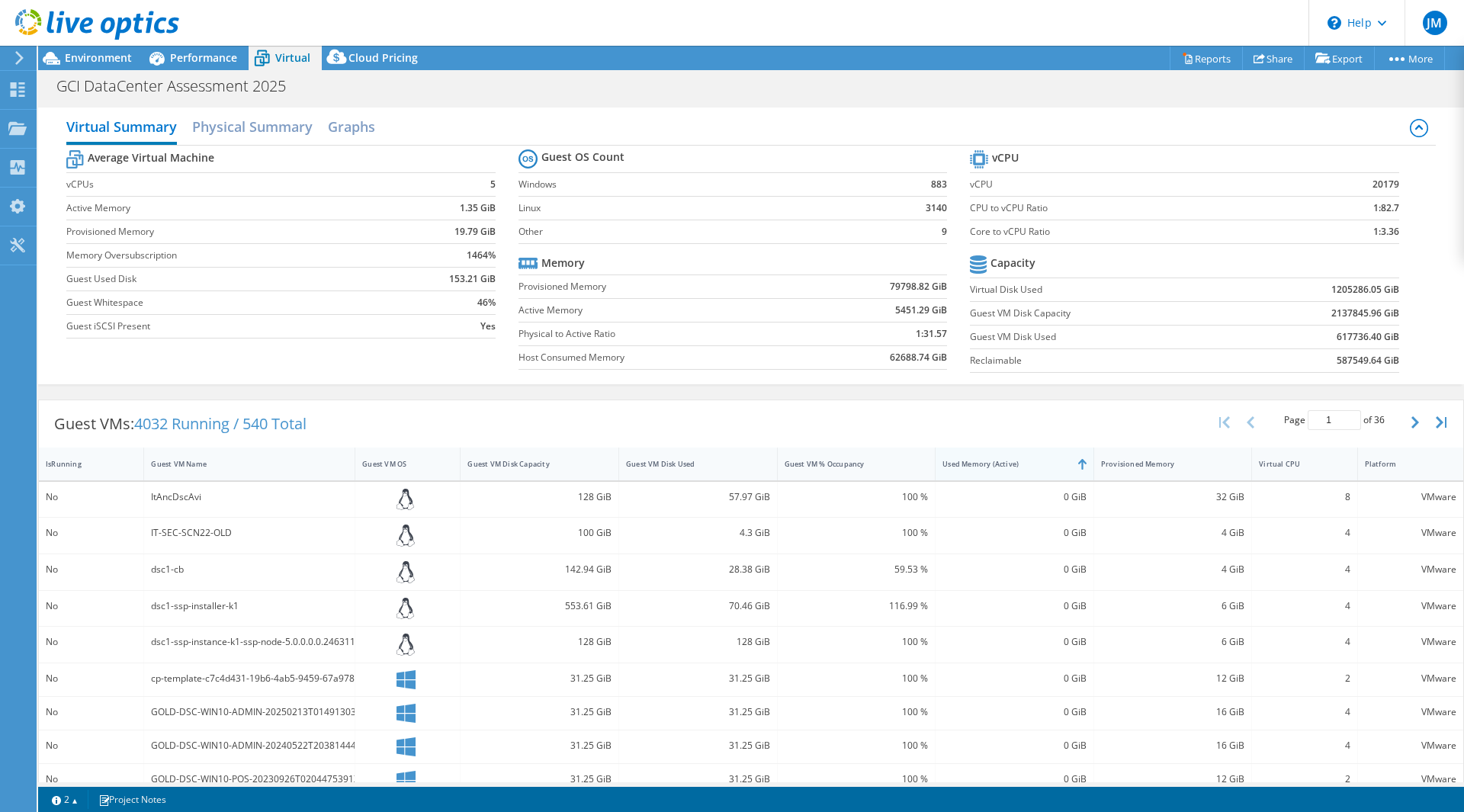
click at [1030, 466] on div "Used Memory (Active)" at bounding box center [1006, 464] width 126 height 10
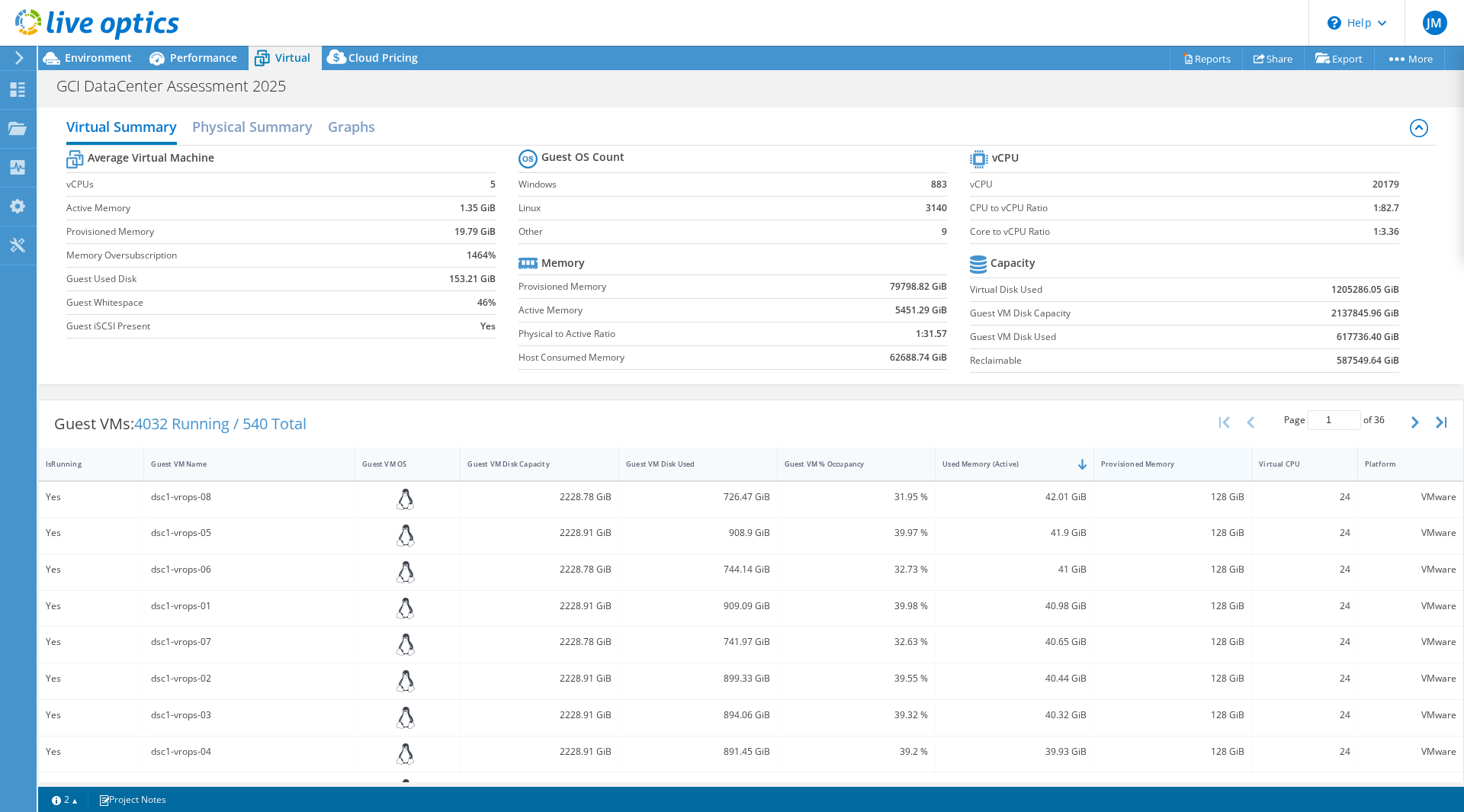
click at [1188, 473] on div "Provisioned Memory" at bounding box center [1164, 464] width 140 height 24
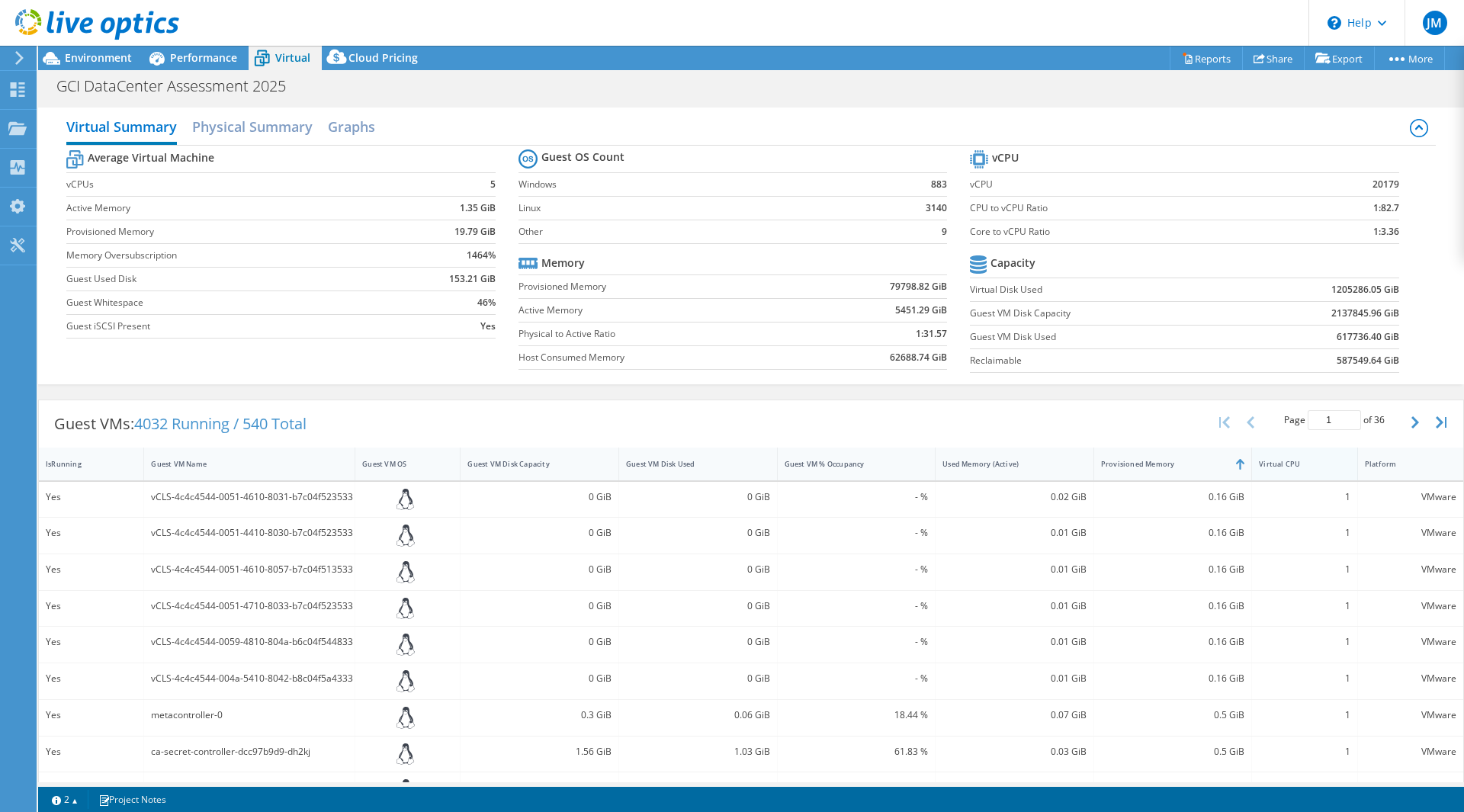
click at [1295, 472] on div "Virtual CPU" at bounding box center [1295, 464] width 86 height 24
